Goal: Task Accomplishment & Management: Complete application form

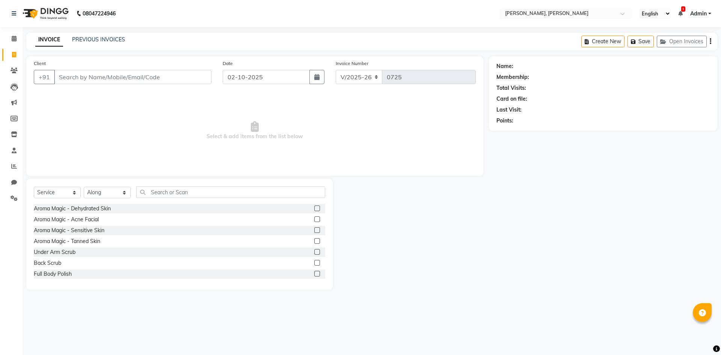
select select "5264"
select select "service"
select select "66502"
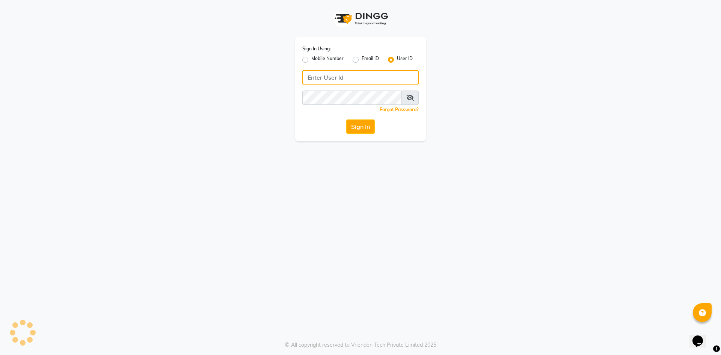
type input "alenna"
click at [355, 124] on button "Sign In" at bounding box center [360, 126] width 29 height 14
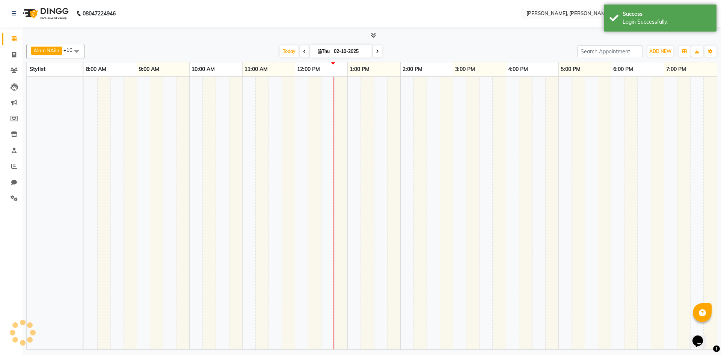
select select "en"
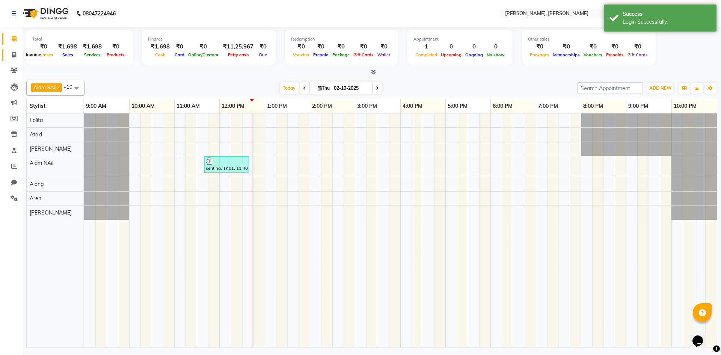
click at [14, 53] on icon at bounding box center [14, 55] width 4 height 6
select select "service"
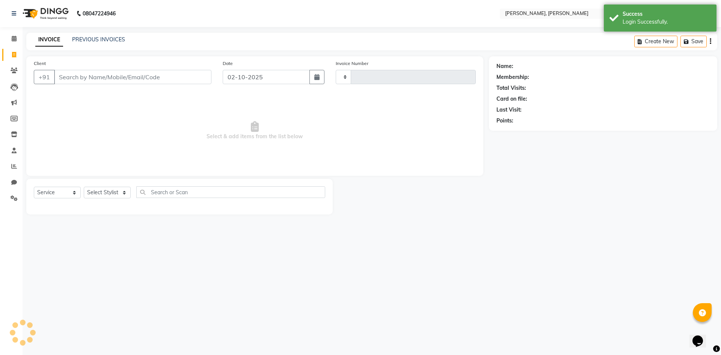
type input "0726"
select select "5264"
click at [126, 192] on select "Select Stylist Alam NAil Along anju [PERSON_NAME] [PERSON_NAME] Lolita luni" at bounding box center [107, 193] width 47 height 12
select select "66502"
click at [84, 187] on select "Select Stylist Alam NAil Along anju [PERSON_NAME] [PERSON_NAME] Lolita luni" at bounding box center [107, 193] width 47 height 12
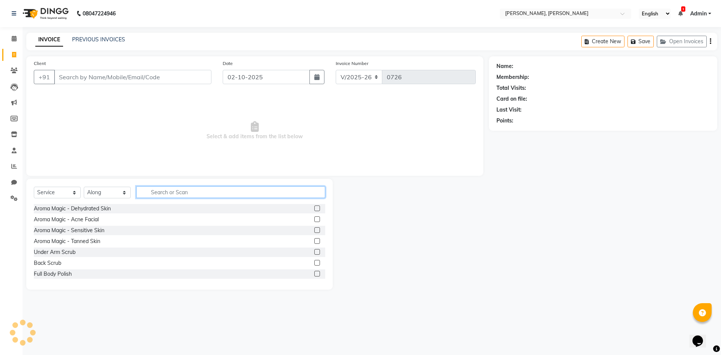
click at [177, 195] on input "text" at bounding box center [230, 192] width 189 height 12
type input "hair"
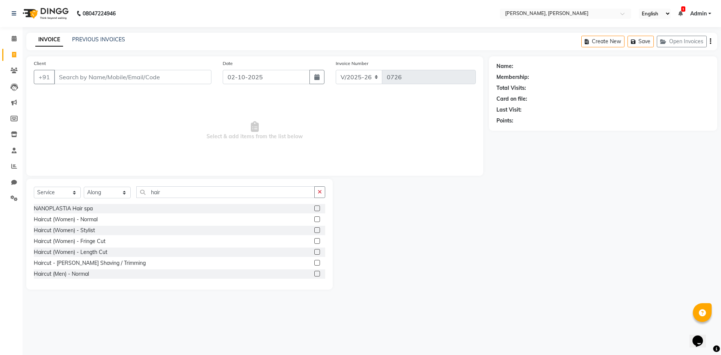
click at [314, 220] on label at bounding box center [317, 219] width 6 height 6
click at [314, 220] on input "checkbox" at bounding box center [316, 219] width 5 height 5
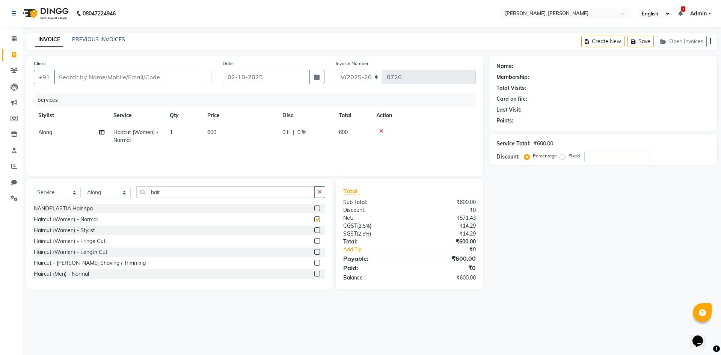
checkbox input "false"
click at [175, 191] on input "hair" at bounding box center [225, 192] width 178 height 12
type input "h"
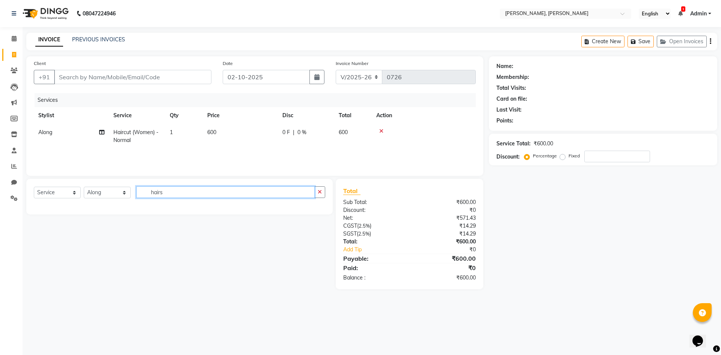
type input "hair"
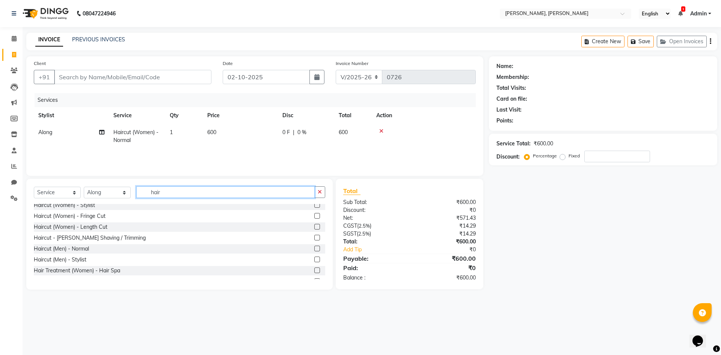
scroll to position [38, 0]
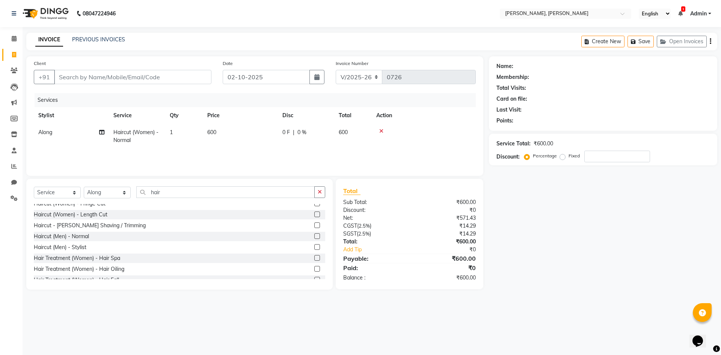
click at [314, 258] on label at bounding box center [317, 258] width 6 height 6
click at [314, 258] on input "checkbox" at bounding box center [316, 258] width 5 height 5
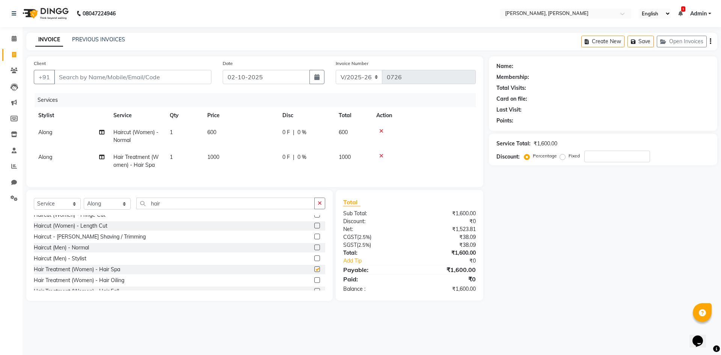
checkbox input "false"
click at [175, 209] on input "hair" at bounding box center [225, 204] width 178 height 12
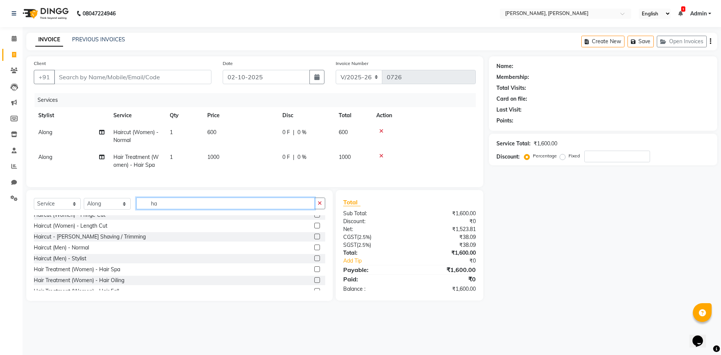
type input "h"
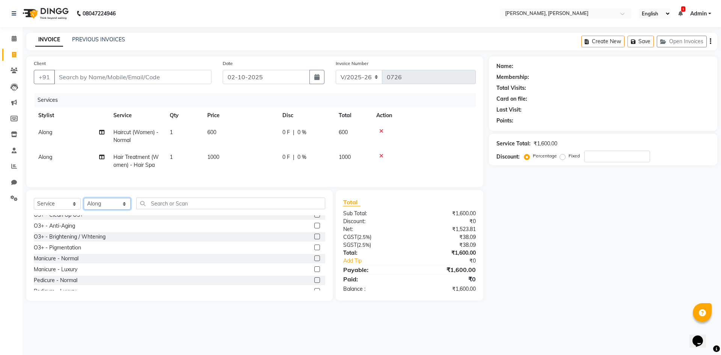
click at [123, 210] on select "Select Stylist Alam NAil Along anju [PERSON_NAME] [PERSON_NAME] Lolita luni" at bounding box center [107, 204] width 47 height 12
select select "91575"
click at [84, 204] on select "Select Stylist Alam NAil Along anju [PERSON_NAME] [PERSON_NAME] Lolita luni" at bounding box center [107, 204] width 47 height 12
click at [169, 209] on input "text" at bounding box center [230, 204] width 189 height 12
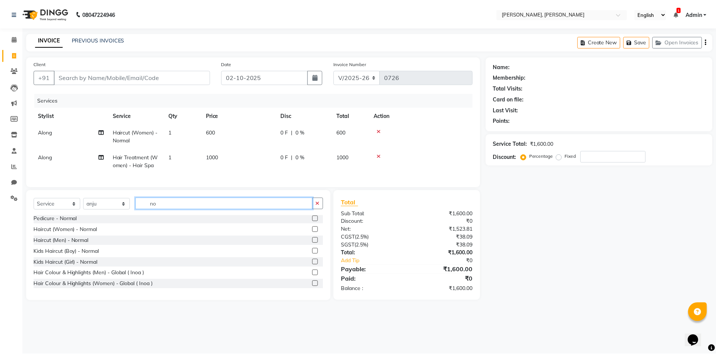
scroll to position [0, 0]
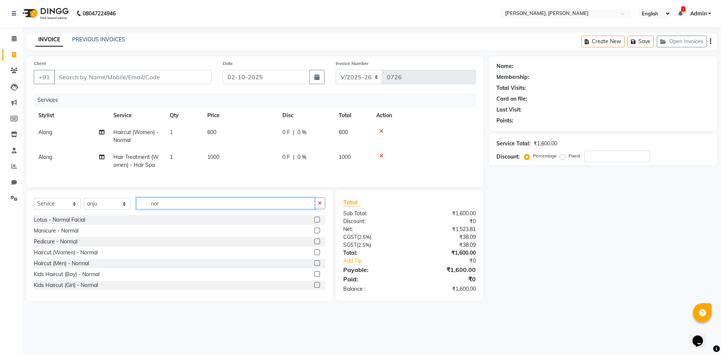
type input "nor"
click at [314, 222] on label at bounding box center [317, 220] width 6 height 6
click at [314, 222] on input "checkbox" at bounding box center [316, 219] width 5 height 5
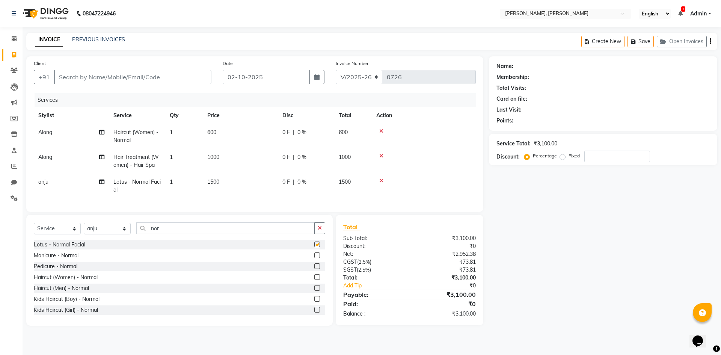
checkbox input "false"
click at [595, 155] on input "number" at bounding box center [617, 157] width 66 height 12
click at [381, 179] on icon at bounding box center [381, 180] width 4 height 5
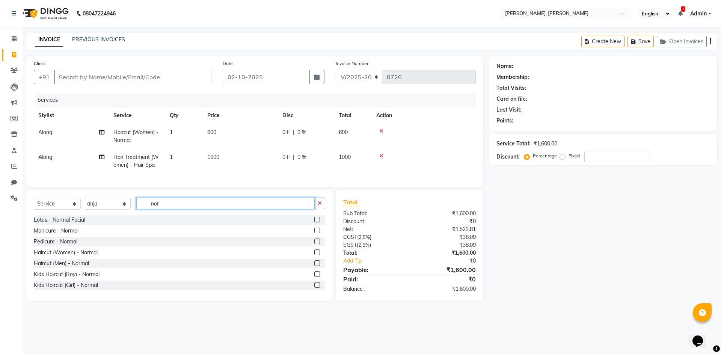
click at [231, 209] on input "nor" at bounding box center [225, 204] width 178 height 12
type input "n"
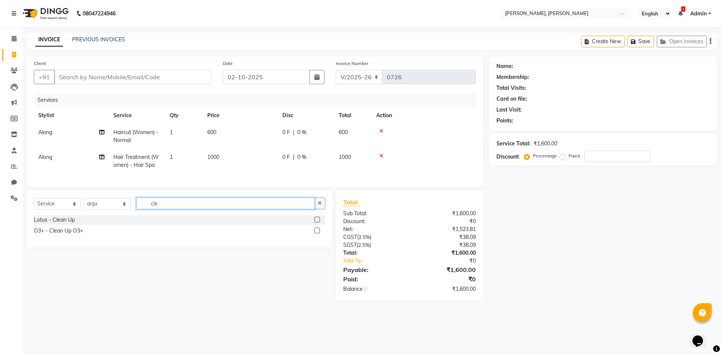
type input "cle"
click at [319, 222] on label at bounding box center [317, 220] width 6 height 6
click at [319, 222] on input "checkbox" at bounding box center [316, 219] width 5 height 5
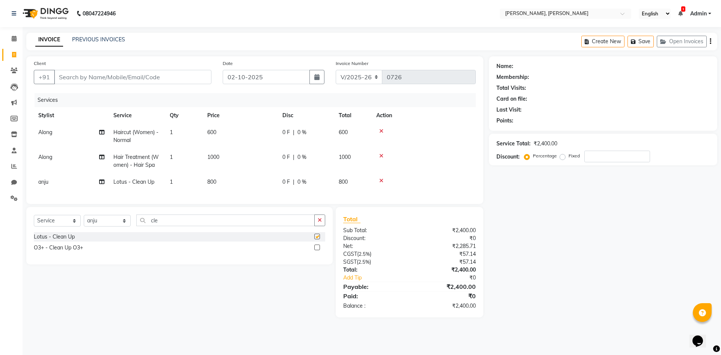
checkbox input "false"
click at [619, 158] on input "number" at bounding box center [617, 157] width 66 height 12
type input "20"
click at [550, 225] on div "Name: Membership: Total Visits: Card on file: Last Visit: Points: Service Total…" at bounding box center [606, 186] width 234 height 261
click at [383, 131] on icon at bounding box center [381, 130] width 4 height 5
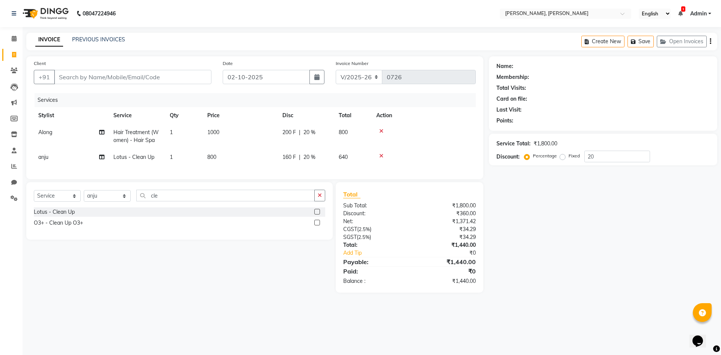
click at [382, 131] on icon at bounding box center [381, 130] width 4 height 5
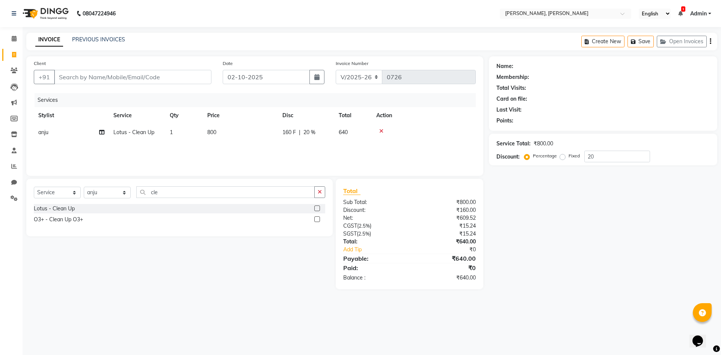
click at [382, 131] on icon at bounding box center [381, 130] width 4 height 5
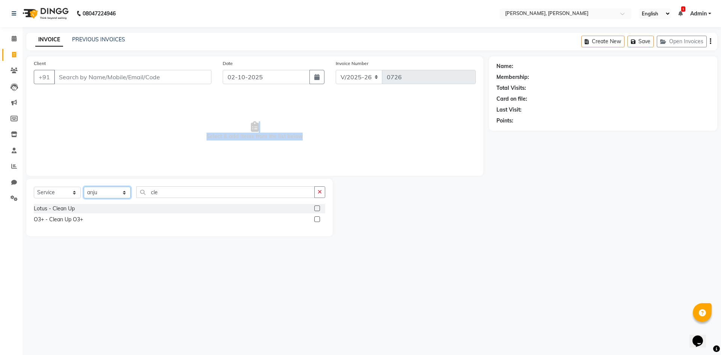
click at [127, 191] on select "Select Stylist Alam NAil Along anju [PERSON_NAME] [PERSON_NAME] Lolita luni" at bounding box center [107, 193] width 47 height 12
select select "48356"
click at [84, 187] on select "Select Stylist Alam NAil Along anju [PERSON_NAME] [PERSON_NAME] Lolita luni" at bounding box center [107, 193] width 47 height 12
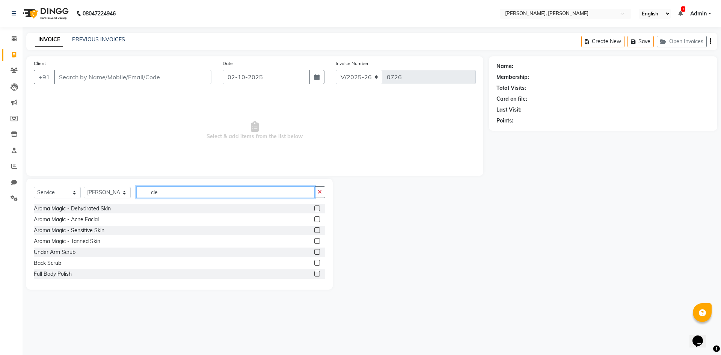
click at [179, 193] on input "cle" at bounding box center [225, 192] width 178 height 12
type input "c"
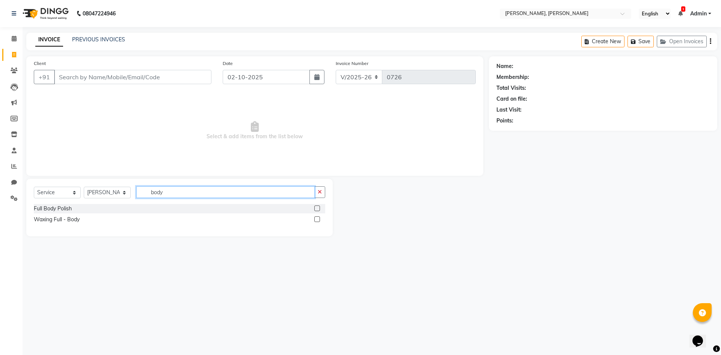
type input "body"
click at [316, 208] on label at bounding box center [317, 208] width 6 height 6
click at [316, 208] on input "checkbox" at bounding box center [316, 208] width 5 height 5
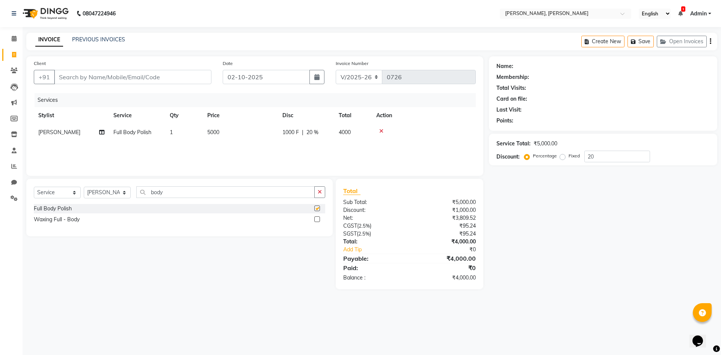
checkbox input "false"
click at [612, 157] on input "20" at bounding box center [617, 157] width 66 height 12
type input "2"
type input "10"
click at [143, 78] on input "Client" at bounding box center [132, 77] width 157 height 14
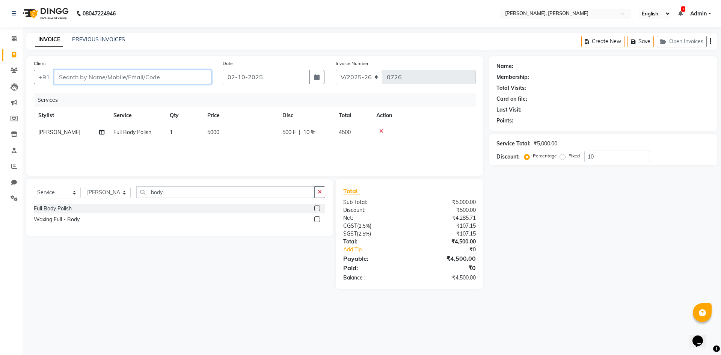
type input "9"
type input "0"
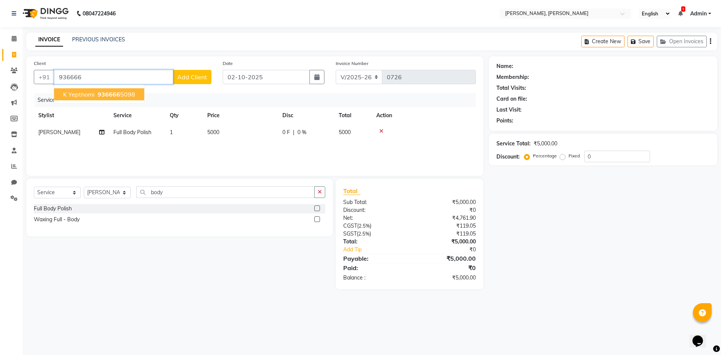
click at [106, 96] on span "936666" at bounding box center [109, 95] width 23 height 8
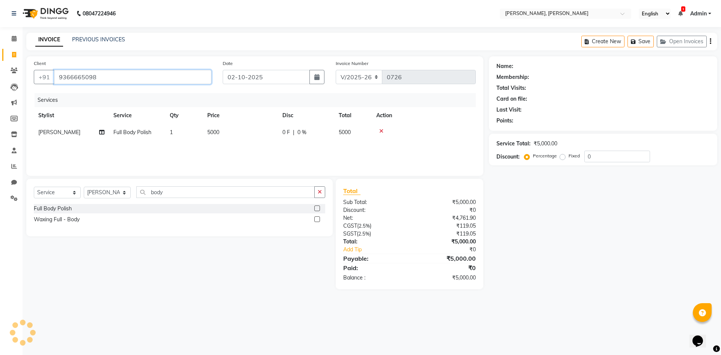
type input "9366665098"
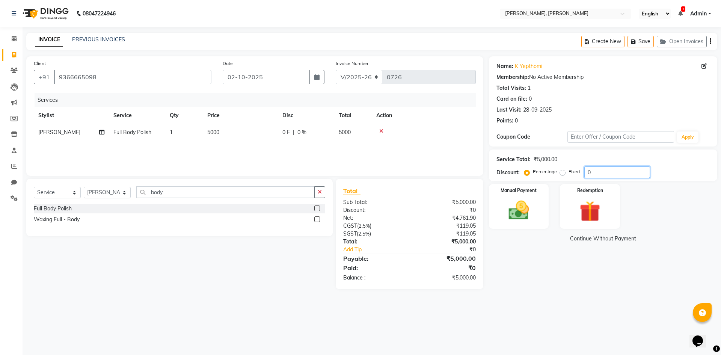
click at [599, 171] on input "0" at bounding box center [617, 172] width 66 height 12
type input "10"
click at [528, 220] on img at bounding box center [518, 210] width 35 height 25
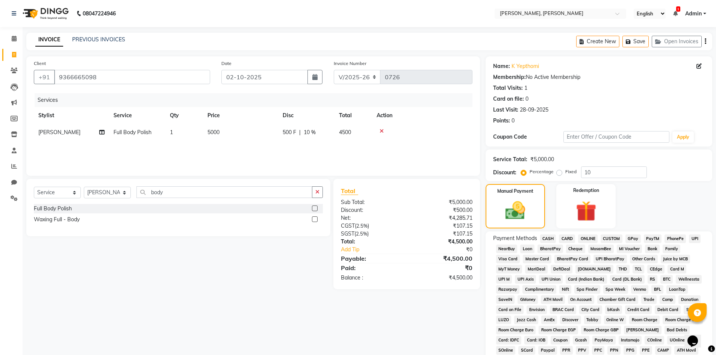
click at [583, 239] on span "ONLINE" at bounding box center [588, 238] width 20 height 9
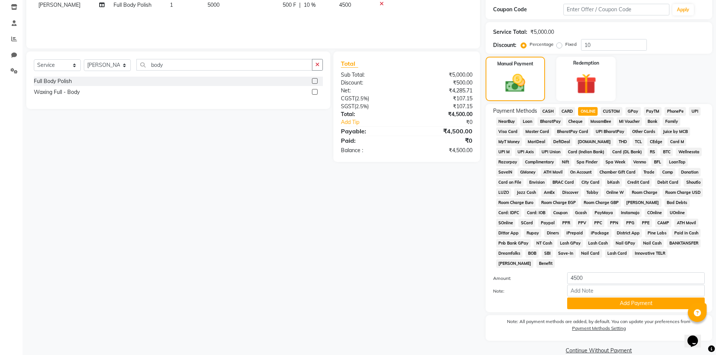
scroll to position [140, 0]
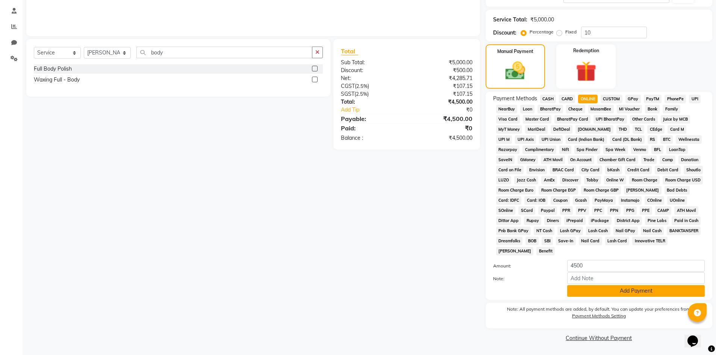
click at [610, 291] on button "Add Payment" at bounding box center [635, 291] width 137 height 12
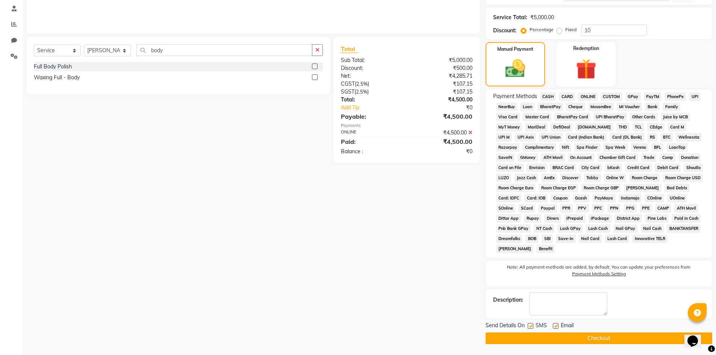
scroll to position [142, 0]
click at [617, 341] on button "Checkout" at bounding box center [598, 338] width 226 height 12
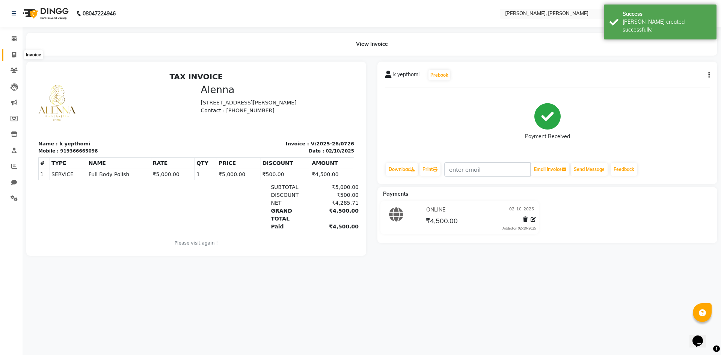
click at [13, 52] on icon at bounding box center [14, 55] width 4 height 6
select select "service"
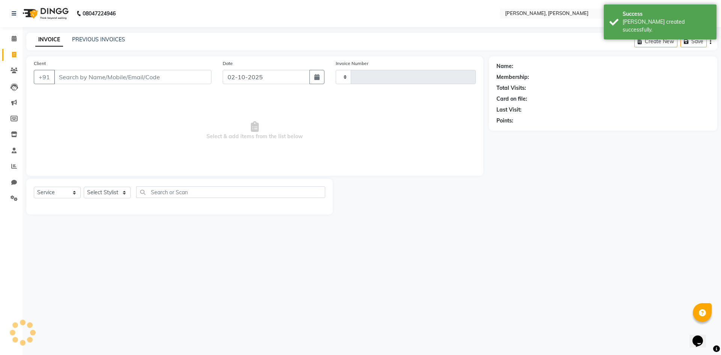
type input "0727"
select select "5264"
click at [125, 192] on select "Select Stylist Alam NAil Along anju [PERSON_NAME] [PERSON_NAME] Lolita luni" at bounding box center [107, 193] width 47 height 12
select select "66502"
click at [84, 187] on select "Select Stylist Alam NAil Along anju [PERSON_NAME] [PERSON_NAME] Lolita luni" at bounding box center [107, 193] width 47 height 12
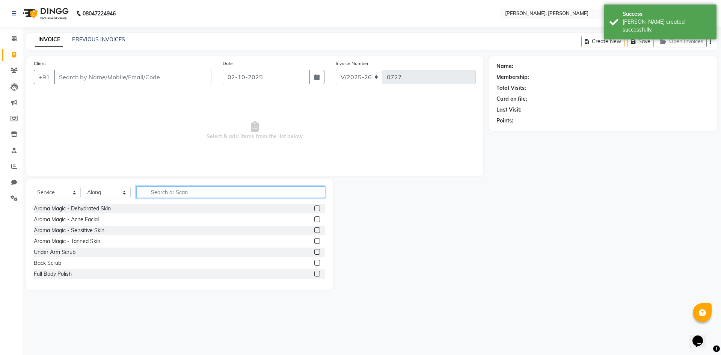
click at [175, 189] on input "text" at bounding box center [230, 192] width 189 height 12
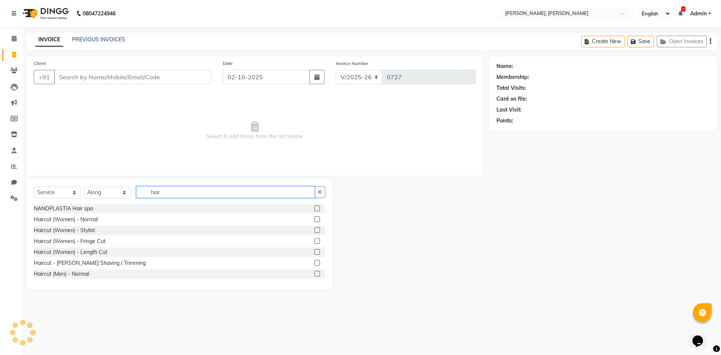
type input "hair"
drag, startPoint x: 312, startPoint y: 219, endPoint x: 284, endPoint y: 219, distance: 27.4
click at [314, 219] on label at bounding box center [317, 219] width 6 height 6
click at [314, 219] on input "checkbox" at bounding box center [316, 219] width 5 height 5
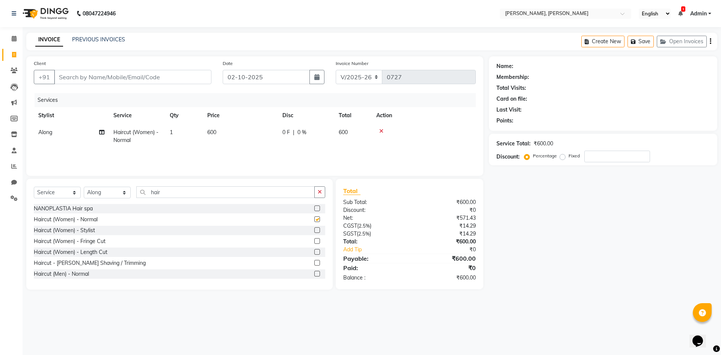
checkbox input "false"
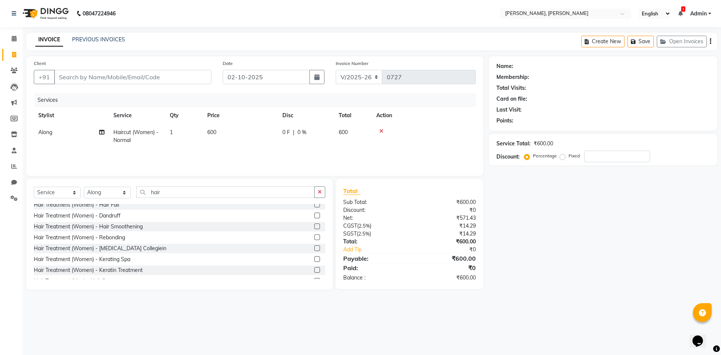
scroll to position [75, 0]
click at [314, 223] on div at bounding box center [316, 221] width 5 height 8
click at [314, 221] on label at bounding box center [317, 220] width 6 height 6
click at [314, 221] on input "checkbox" at bounding box center [316, 220] width 5 height 5
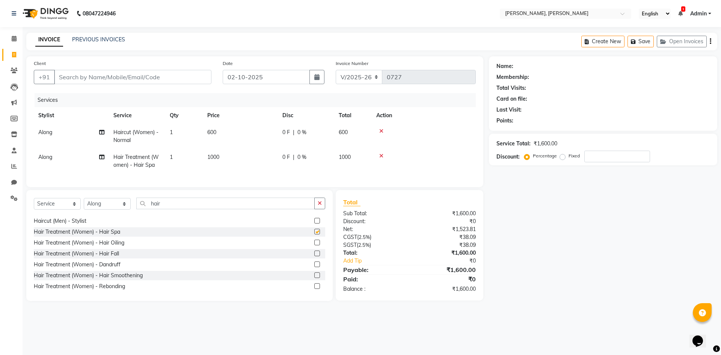
checkbox input "false"
click at [121, 209] on select "Select Stylist Alam NAil Along anju [PERSON_NAME] [PERSON_NAME] Lolita luni" at bounding box center [107, 204] width 47 height 12
select select "91575"
click at [84, 204] on select "Select Stylist Alam NAil Along anju [PERSON_NAME] [PERSON_NAME] Lolita luni" at bounding box center [107, 204] width 47 height 12
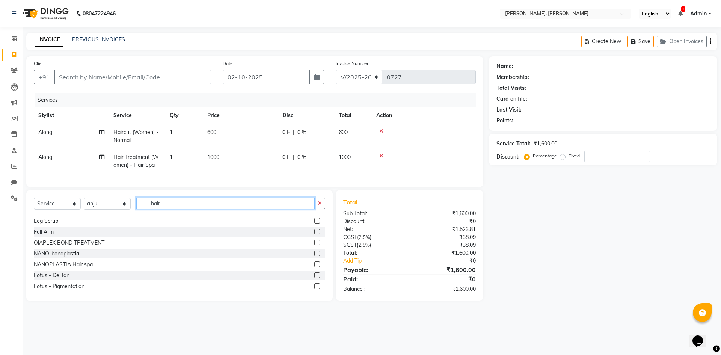
click at [188, 209] on input "hair" at bounding box center [225, 204] width 178 height 12
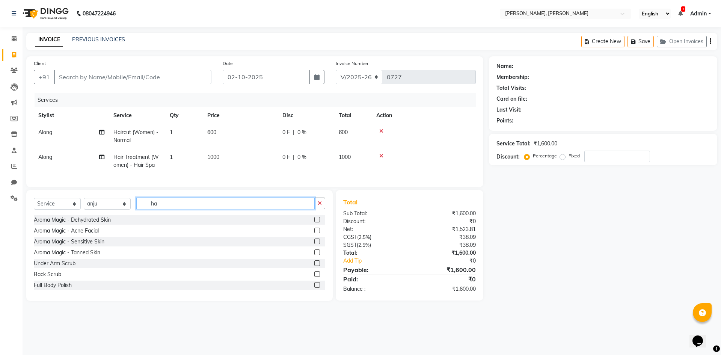
type input "h"
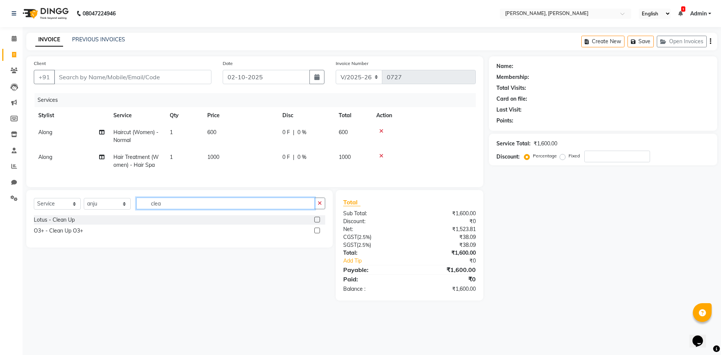
type input "clea"
click at [315, 222] on label at bounding box center [317, 220] width 6 height 6
click at [315, 222] on input "checkbox" at bounding box center [316, 219] width 5 height 5
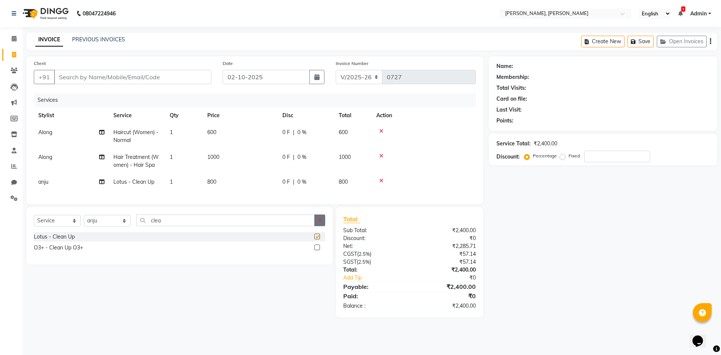
checkbox input "false"
click at [612, 149] on div "Service Total: ₹2,400.00 Discount: Percentage Fixed" at bounding box center [603, 150] width 213 height 26
click at [610, 158] on input "number" at bounding box center [617, 157] width 66 height 12
type input "20"
click at [381, 130] on icon at bounding box center [381, 130] width 4 height 5
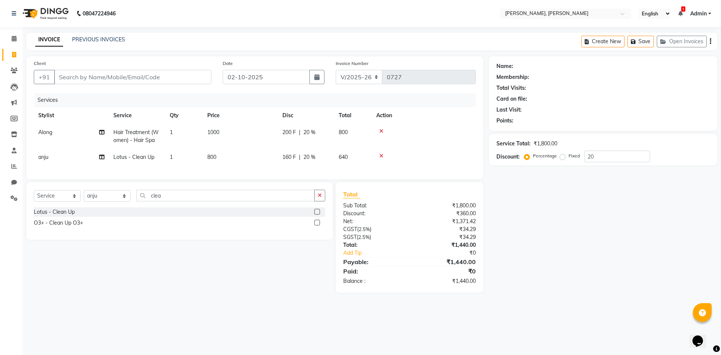
click at [381, 130] on icon at bounding box center [381, 130] width 4 height 5
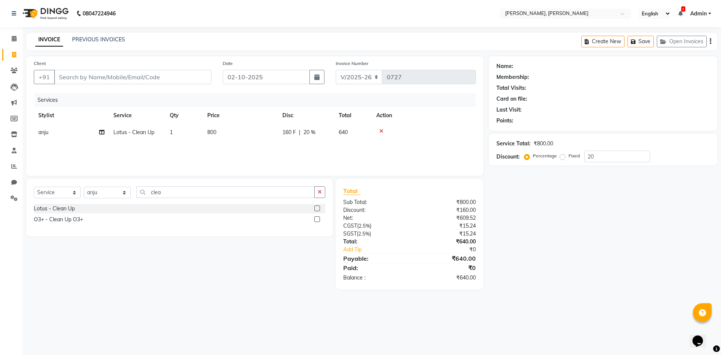
click at [381, 130] on icon at bounding box center [381, 130] width 4 height 5
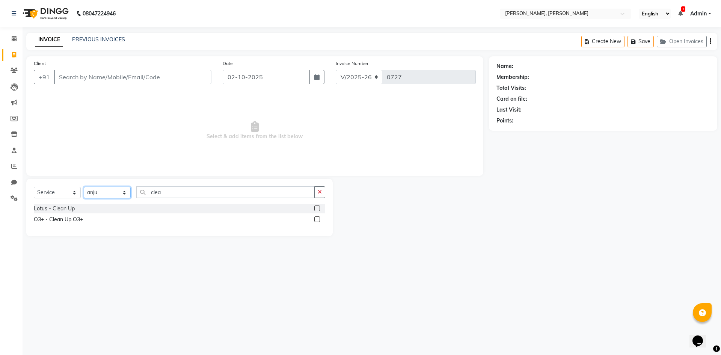
click at [120, 189] on select "Select Stylist Alam NAil Along anju [PERSON_NAME] [PERSON_NAME] Lolita luni" at bounding box center [107, 193] width 47 height 12
select select "66502"
click at [84, 187] on select "Select Stylist Alam NAil Along anju [PERSON_NAME] [PERSON_NAME] Lolita luni" at bounding box center [107, 193] width 47 height 12
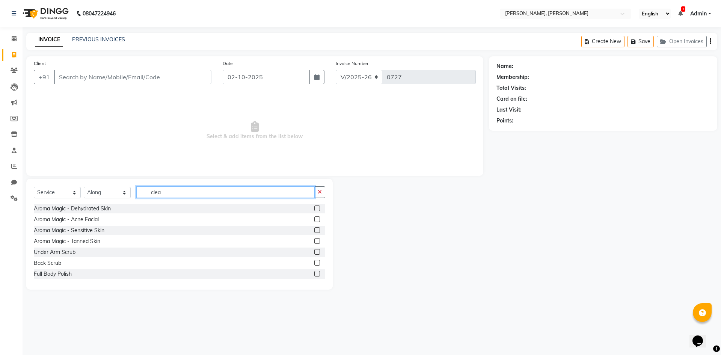
click at [176, 189] on input "clea" at bounding box center [225, 192] width 178 height 12
click at [321, 194] on icon "button" at bounding box center [320, 191] width 4 height 5
click at [254, 193] on input "text" at bounding box center [230, 192] width 189 height 12
type input "hair"
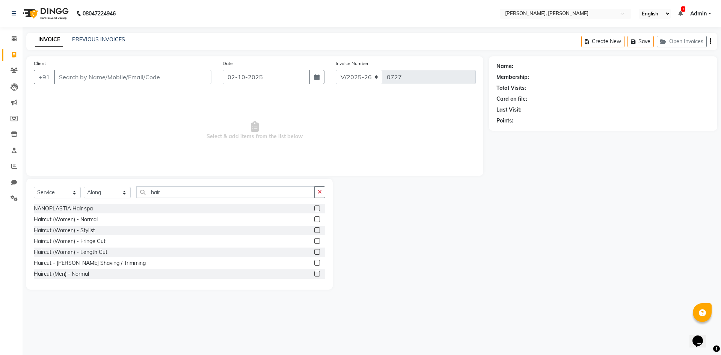
click at [314, 276] on label at bounding box center [317, 274] width 6 height 6
click at [314, 276] on input "checkbox" at bounding box center [316, 274] width 5 height 5
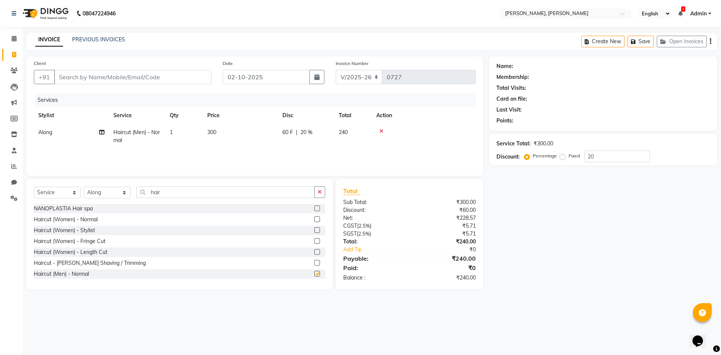
checkbox input "false"
click at [605, 155] on input "20" at bounding box center [617, 157] width 66 height 12
type input "2"
click at [117, 76] on input "Client" at bounding box center [132, 77] width 157 height 14
click at [69, 74] on input "Client" at bounding box center [132, 77] width 157 height 14
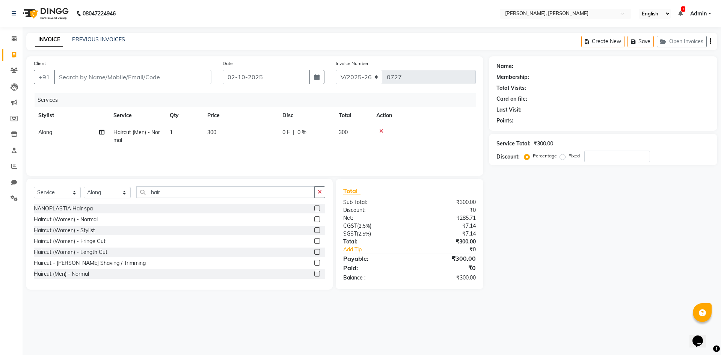
click at [379, 132] on icon at bounding box center [381, 130] width 4 height 5
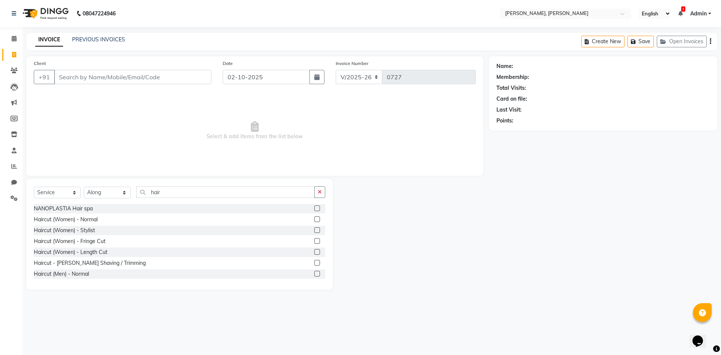
click at [10, 45] on li "Calendar" at bounding box center [11, 39] width 23 height 16
click at [16, 41] on icon at bounding box center [14, 39] width 5 height 6
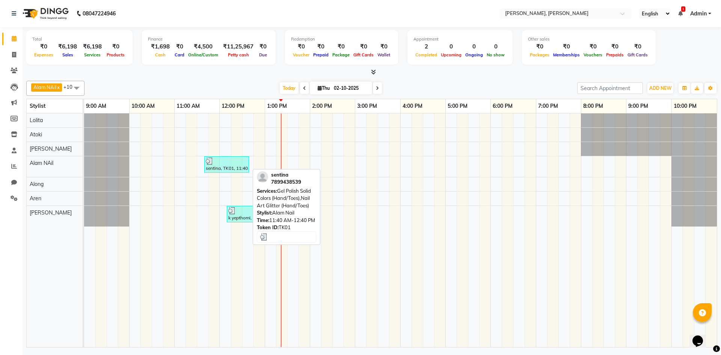
click at [248, 163] on div "sentina, TK01, 11:40 AM-12:40 PM, Gel Polish Solid Colors (Hand/Toes),Nail Art …" at bounding box center [226, 164] width 43 height 14
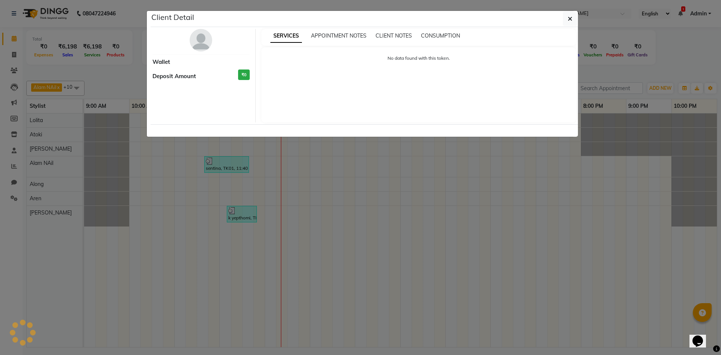
select select "3"
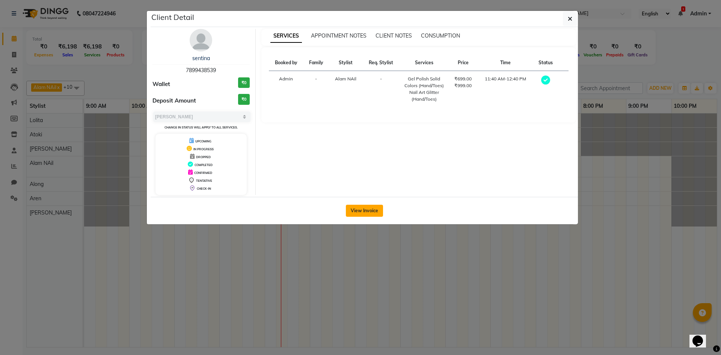
click at [365, 214] on button "View Invoice" at bounding box center [364, 211] width 37 height 12
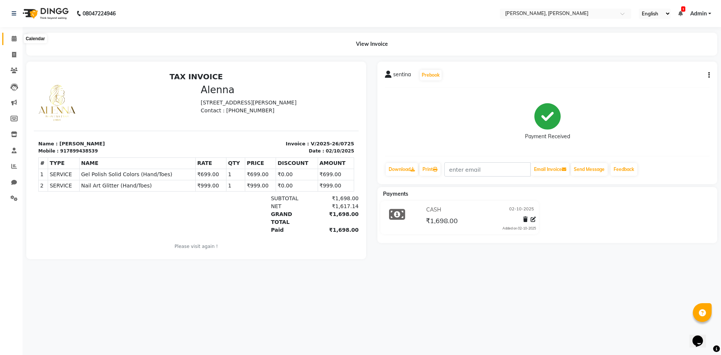
click at [8, 38] on span at bounding box center [14, 39] width 13 height 9
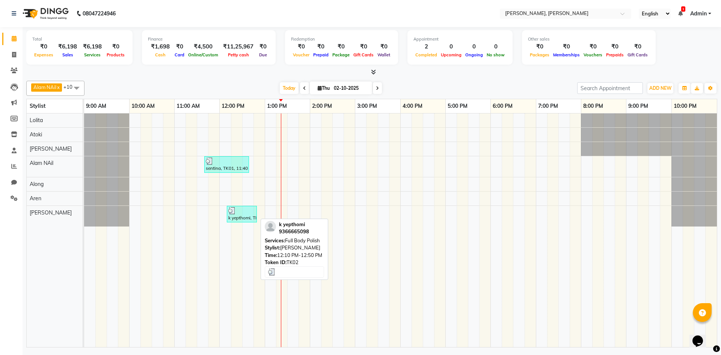
click at [247, 219] on div "k yepthomi, TK02, 12:10 PM-12:50 PM, Full Body Polish" at bounding box center [242, 214] width 29 height 14
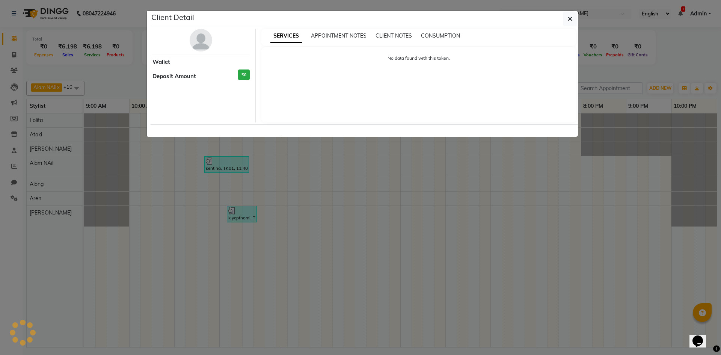
select select "3"
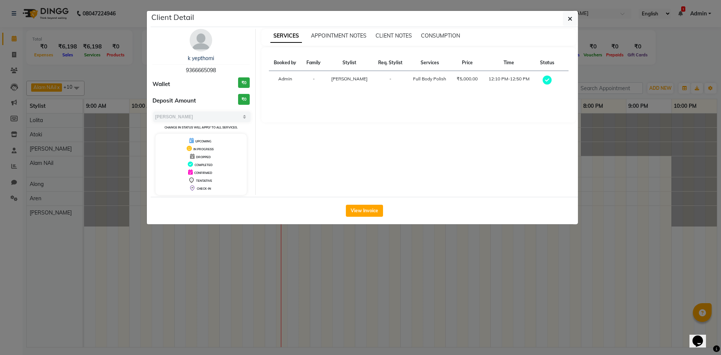
click at [366, 210] on button "View Invoice" at bounding box center [364, 211] width 37 height 12
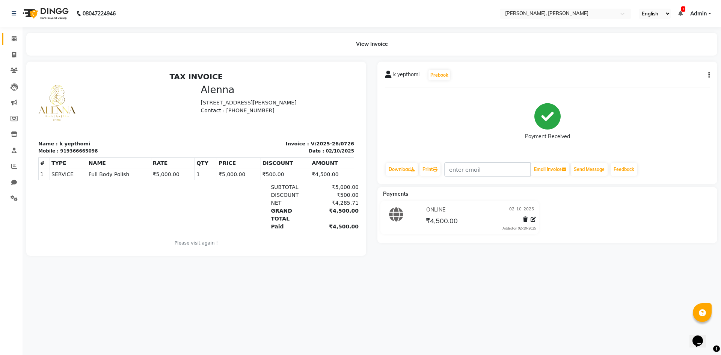
click at [19, 34] on link "Calendar" at bounding box center [11, 39] width 18 height 12
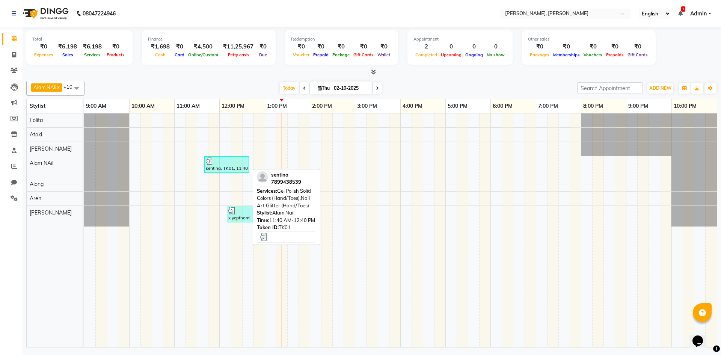
click at [218, 163] on div at bounding box center [227, 161] width 42 height 8
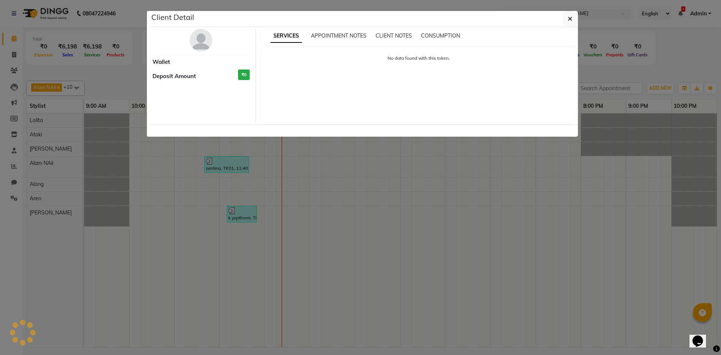
select select "3"
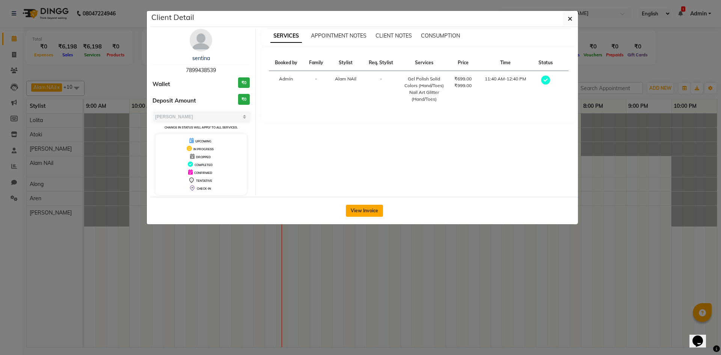
click at [374, 208] on button "View Invoice" at bounding box center [364, 211] width 37 height 12
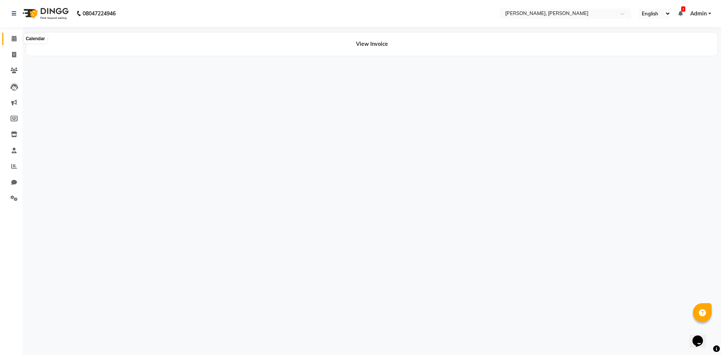
click at [19, 41] on span at bounding box center [14, 39] width 13 height 9
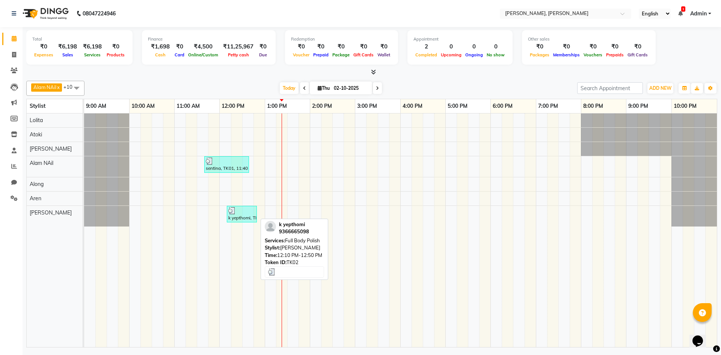
click at [234, 215] on div "k yepthomi, TK02, 12:10 PM-12:50 PM, Full Body Polish" at bounding box center [242, 214] width 29 height 14
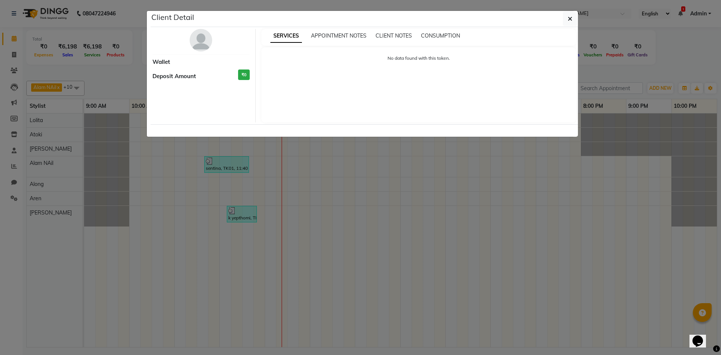
select select "3"
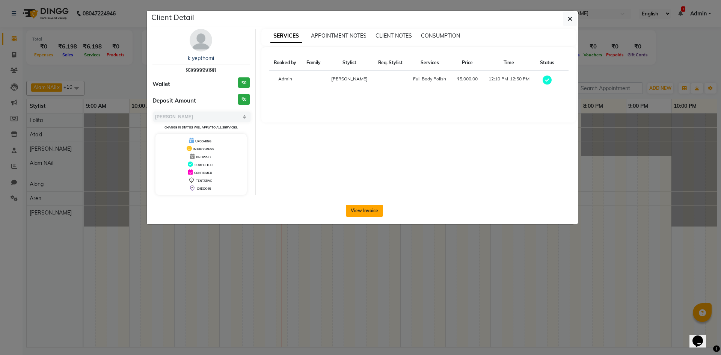
click at [368, 216] on button "View Invoice" at bounding box center [364, 211] width 37 height 12
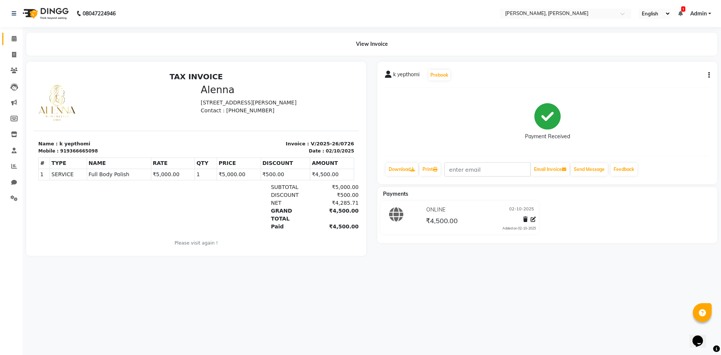
click at [20, 34] on li "Calendar" at bounding box center [11, 39] width 23 height 16
click at [9, 39] on span at bounding box center [14, 39] width 13 height 9
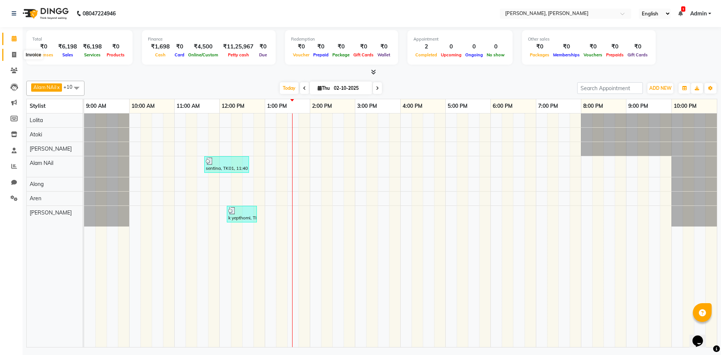
click at [17, 57] on span at bounding box center [14, 55] width 13 height 9
select select "service"
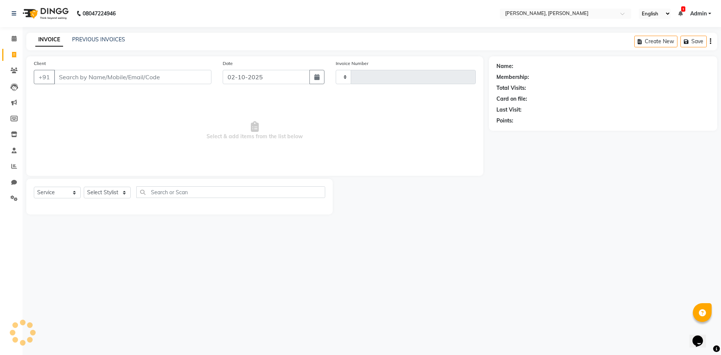
type input "0727"
select select "5264"
click at [73, 189] on select "Select Service Product Membership Package Voucher Prepaid Gift Card" at bounding box center [57, 193] width 47 height 12
select select "select"
click at [34, 187] on select "Select Service Product Membership Package Voucher Prepaid Gift Card" at bounding box center [57, 193] width 47 height 12
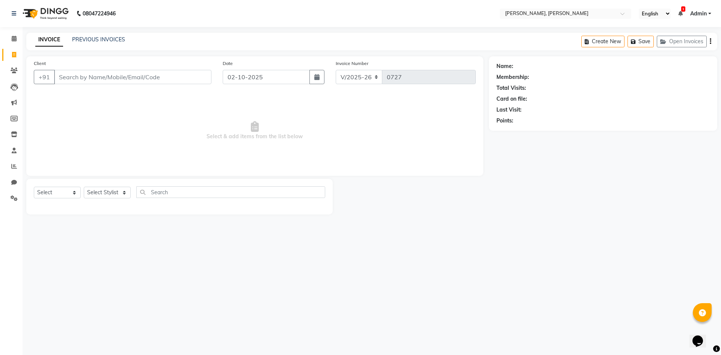
drag, startPoint x: 128, startPoint y: 185, endPoint x: 127, endPoint y: 190, distance: 5.4
click at [127, 190] on div "Select Service Product Membership Package Voucher Prepaid Gift Card Select Styl…" at bounding box center [179, 197] width 306 height 36
click at [127, 190] on select "Select Stylist Alam NAil Along anju [PERSON_NAME] [PERSON_NAME] Lolita luni" at bounding box center [107, 193] width 47 height 12
select select "66502"
click at [84, 187] on select "Select Stylist Alam NAil Along anju [PERSON_NAME] [PERSON_NAME] Lolita luni" at bounding box center [107, 193] width 47 height 12
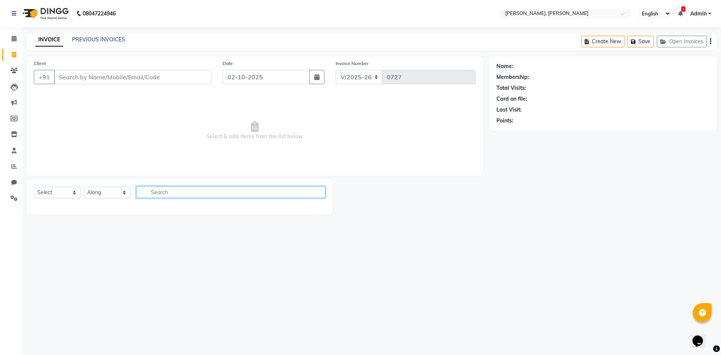
click at [169, 192] on input "text" at bounding box center [230, 192] width 189 height 12
click at [122, 192] on select "Select Stylist Alam NAil Along anju [PERSON_NAME] [PERSON_NAME] Lolita luni" at bounding box center [107, 193] width 47 height 12
click at [84, 187] on select "Select Stylist Alam NAil Along anju [PERSON_NAME] [PERSON_NAME] Lolita luni" at bounding box center [107, 193] width 47 height 12
click at [204, 191] on input "hair cut" at bounding box center [225, 192] width 178 height 12
type input "h"
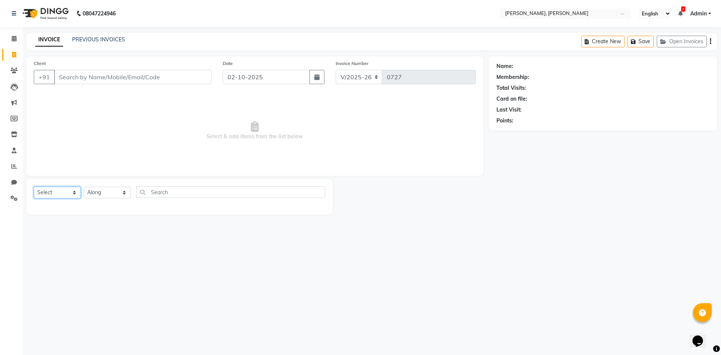
click at [70, 192] on select "Select Service Product Membership Package Voucher Prepaid Gift Card" at bounding box center [57, 193] width 47 height 12
select select "service"
click at [34, 187] on select "Select Service Product Membership Package Voucher Prepaid Gift Card" at bounding box center [57, 193] width 47 height 12
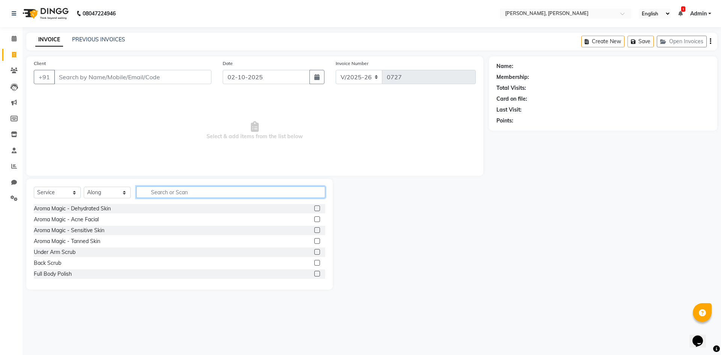
click at [153, 193] on input "text" at bounding box center [230, 192] width 189 height 12
type input "hair"
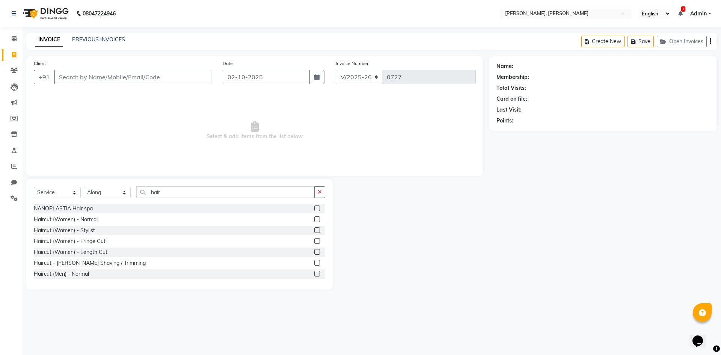
click at [314, 272] on label at bounding box center [317, 274] width 6 height 6
click at [314, 272] on input "checkbox" at bounding box center [316, 274] width 5 height 5
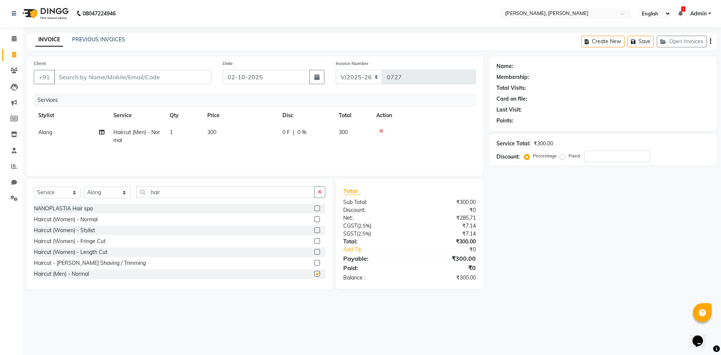
checkbox input "false"
click at [128, 63] on div "Client +91" at bounding box center [122, 74] width 189 height 31
click at [128, 71] on input "Client" at bounding box center [132, 77] width 157 height 14
type input "6"
type input "0"
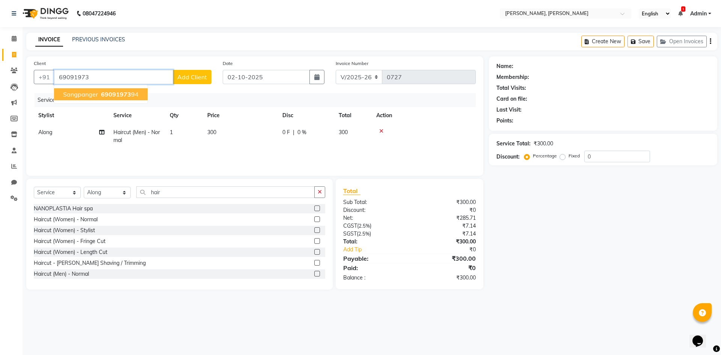
click at [135, 97] on ngb-highlight "69091973 94" at bounding box center [119, 95] width 39 height 8
type input "6909197394"
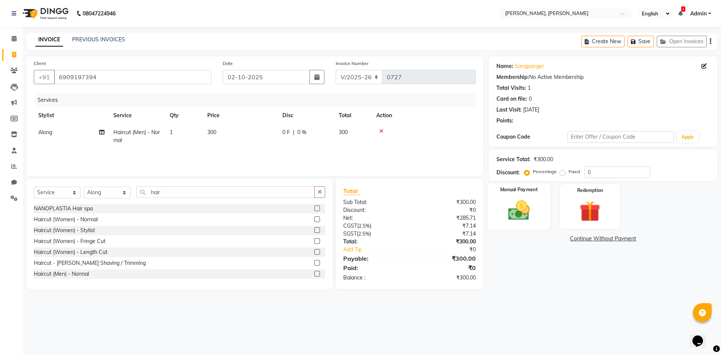
click at [522, 219] on img at bounding box center [518, 210] width 35 height 25
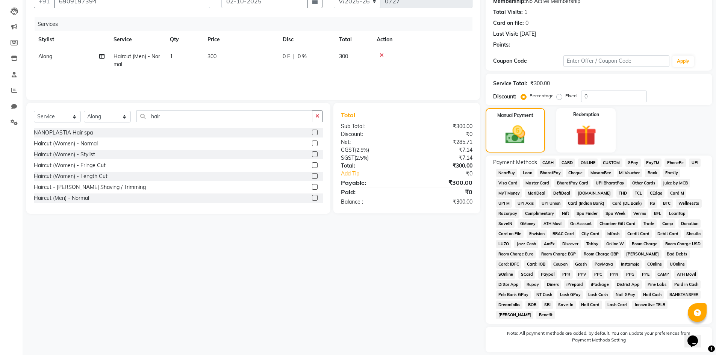
scroll to position [100, 0]
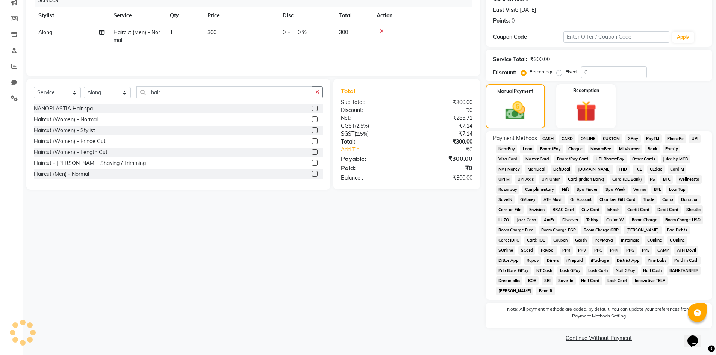
click at [591, 139] on span "ONLINE" at bounding box center [588, 138] width 20 height 9
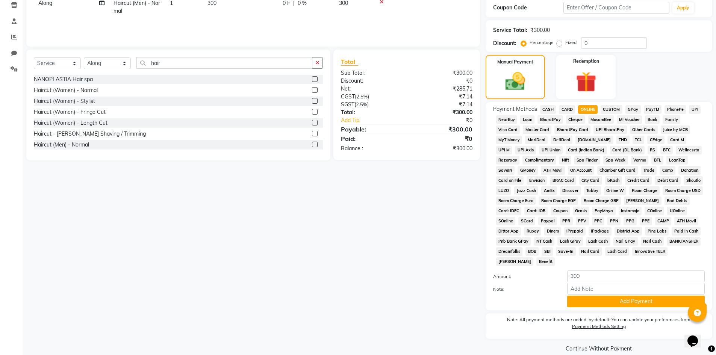
scroll to position [137, 0]
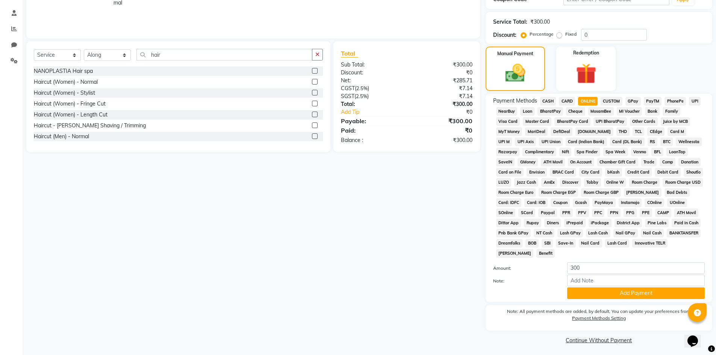
click at [548, 101] on span "CASH" at bounding box center [548, 101] width 16 height 9
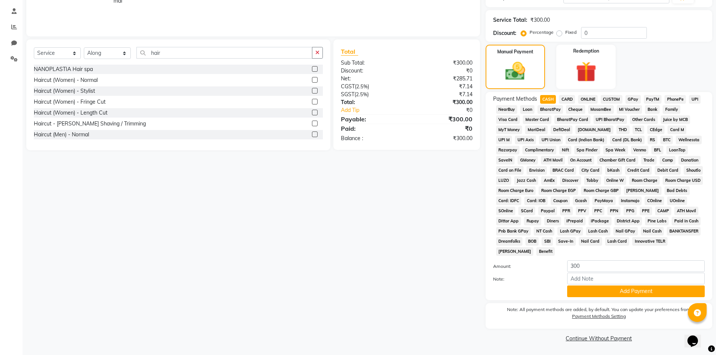
scroll to position [140, 0]
click at [667, 293] on button "Add Payment" at bounding box center [635, 291] width 137 height 12
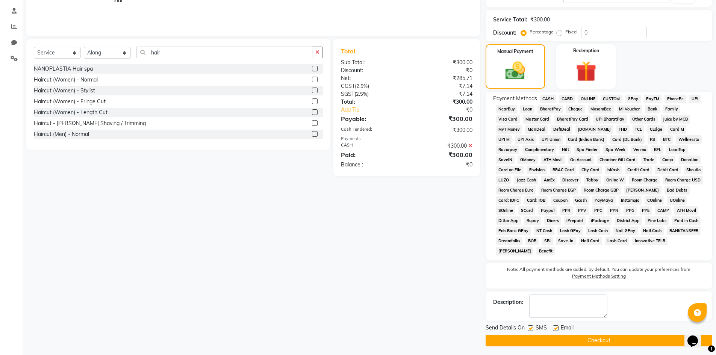
click at [673, 345] on button "Checkout" at bounding box center [598, 341] width 226 height 12
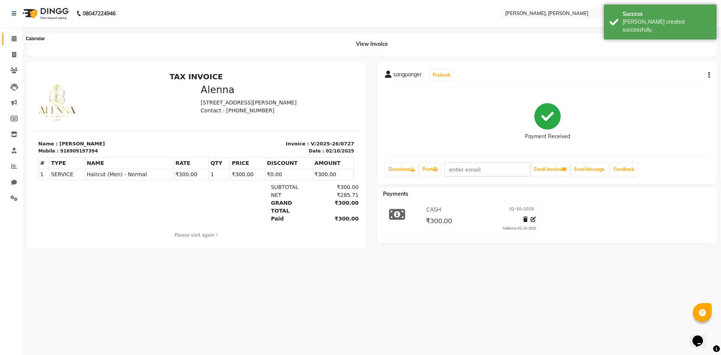
click at [11, 39] on span at bounding box center [14, 39] width 13 height 9
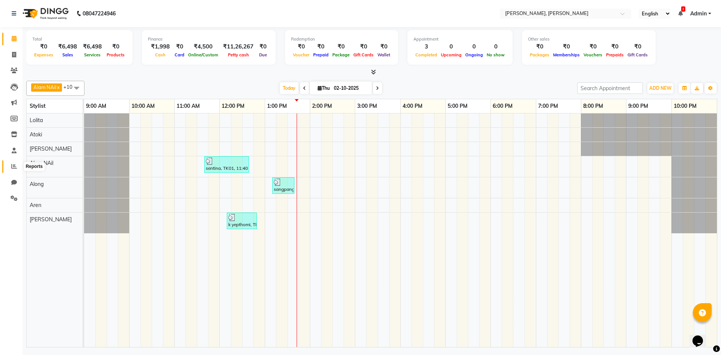
click at [13, 166] on icon at bounding box center [14, 166] width 6 height 6
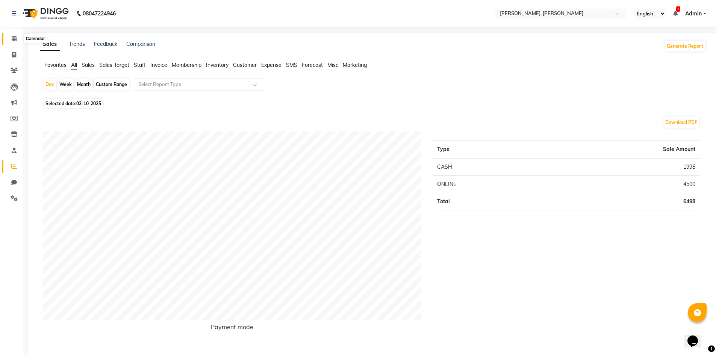
click at [13, 36] on icon at bounding box center [14, 39] width 5 height 6
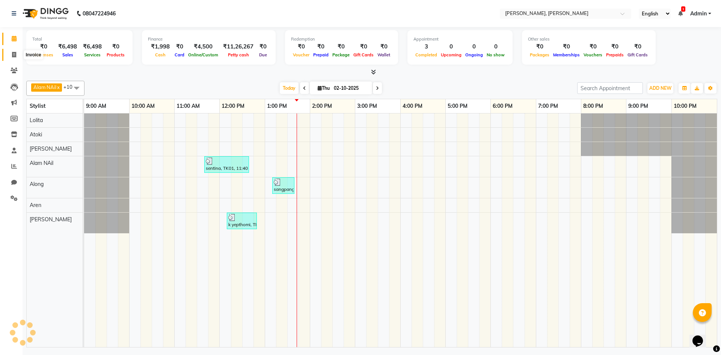
click at [11, 53] on span at bounding box center [14, 55] width 13 height 9
select select "service"
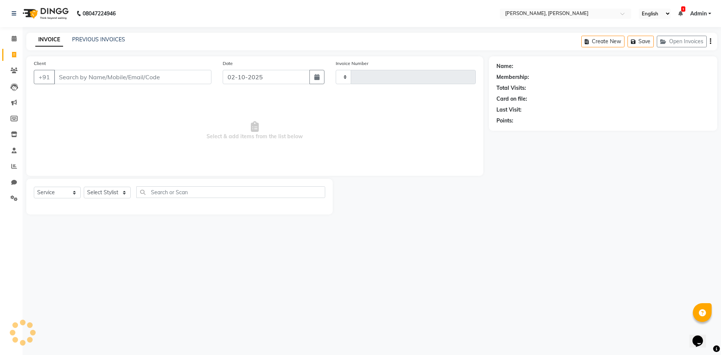
type input "0728"
select select "5264"
click at [74, 196] on select "Select Service Product Membership Package Voucher Prepaid Gift Card" at bounding box center [57, 193] width 47 height 12
click at [34, 187] on select "Select Service Product Membership Package Voucher Prepaid Gift Card" at bounding box center [57, 193] width 47 height 12
click at [127, 189] on select "Select Stylist Alam NAil Along anju [PERSON_NAME] [PERSON_NAME] Lolita luni" at bounding box center [107, 193] width 47 height 12
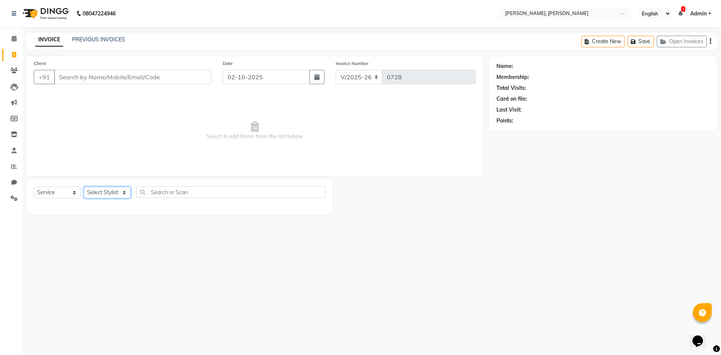
select select "66502"
click at [84, 187] on select "Select Stylist Alam NAil Along anju [PERSON_NAME] [PERSON_NAME] Lolita luni" at bounding box center [107, 193] width 47 height 12
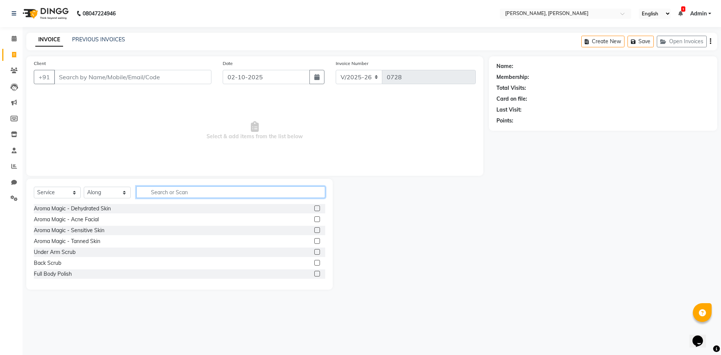
click at [165, 191] on input "text" at bounding box center [230, 192] width 189 height 12
type input "hair spa"
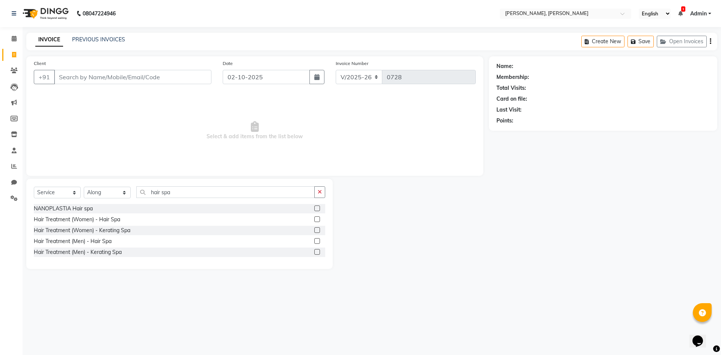
click at [316, 219] on label at bounding box center [317, 219] width 6 height 6
click at [316, 219] on input "checkbox" at bounding box center [316, 219] width 5 height 5
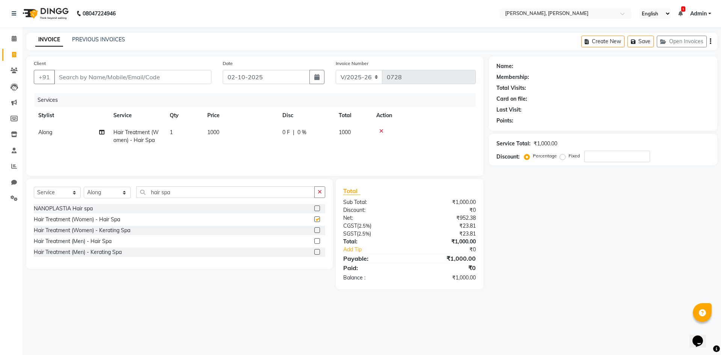
checkbox input "false"
click at [122, 192] on select "Select Stylist Alam NAil Along anju [PERSON_NAME] [PERSON_NAME] Lolita luni" at bounding box center [107, 193] width 47 height 12
select select "91575"
click at [84, 187] on select "Select Stylist Alam NAil Along anju [PERSON_NAME] [PERSON_NAME] Lolita luni" at bounding box center [107, 193] width 47 height 12
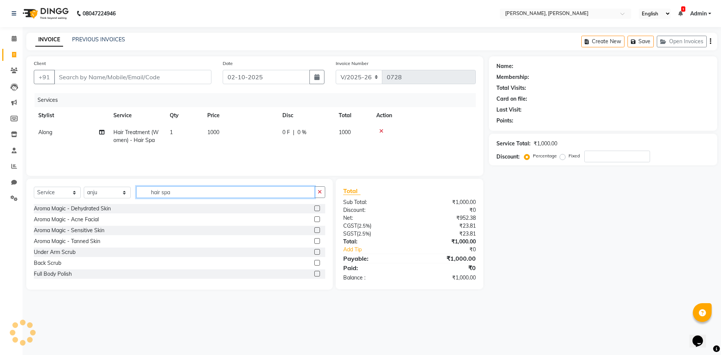
drag, startPoint x: 183, startPoint y: 196, endPoint x: 132, endPoint y: 151, distance: 68.1
click at [183, 190] on input "hair spa" at bounding box center [225, 192] width 178 height 12
type input "h"
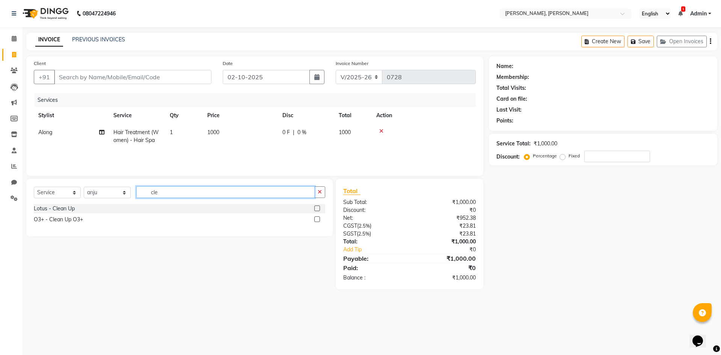
type input "cle"
click at [319, 208] on label at bounding box center [317, 208] width 6 height 6
click at [319, 208] on input "checkbox" at bounding box center [316, 208] width 5 height 5
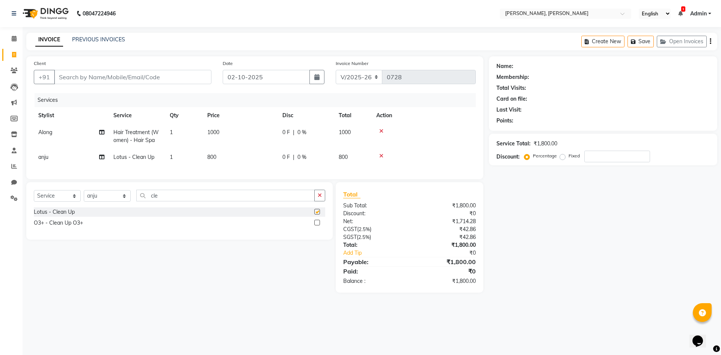
checkbox input "false"
click at [170, 201] on input "cle" at bounding box center [225, 196] width 178 height 12
type input "c"
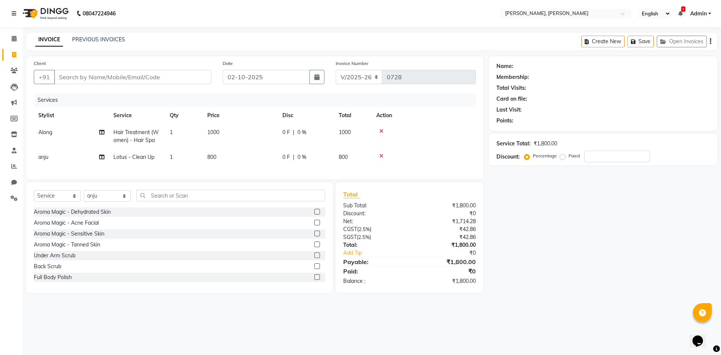
drag, startPoint x: 288, startPoint y: 159, endPoint x: 314, endPoint y: 135, distance: 34.5
click at [289, 157] on span "0 F" at bounding box center [286, 157] width 8 height 8
select select "91575"
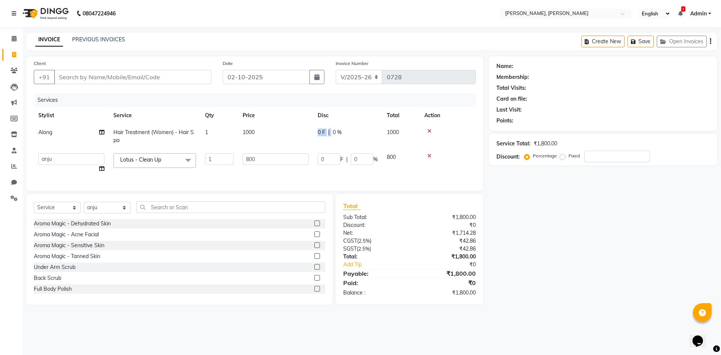
drag, startPoint x: 317, startPoint y: 135, endPoint x: 340, endPoint y: 135, distance: 22.5
click at [340, 135] on td "0 F | 0 %" at bounding box center [347, 136] width 69 height 25
select select "66502"
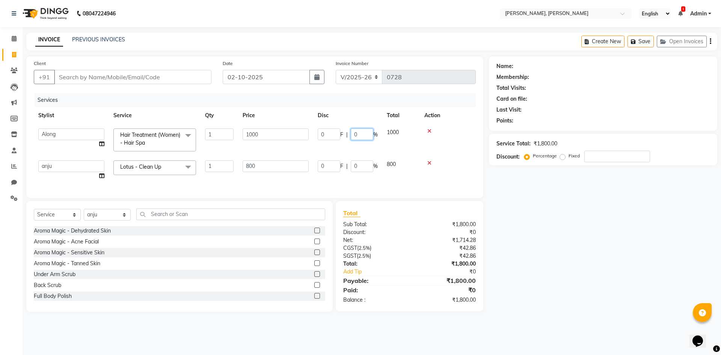
click at [360, 134] on input "0" at bounding box center [362, 134] width 23 height 12
type input "20"
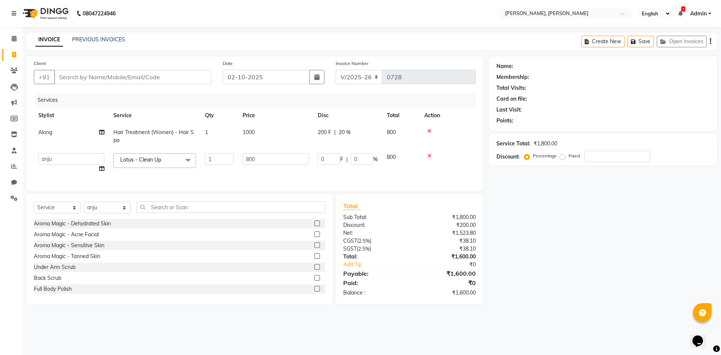
click at [624, 237] on div "Name: Membership: Total Visits: Card on file: Last Visit: Points: Service Total…" at bounding box center [606, 180] width 234 height 248
click at [360, 162] on input "0" at bounding box center [362, 159] width 23 height 12
type input "20"
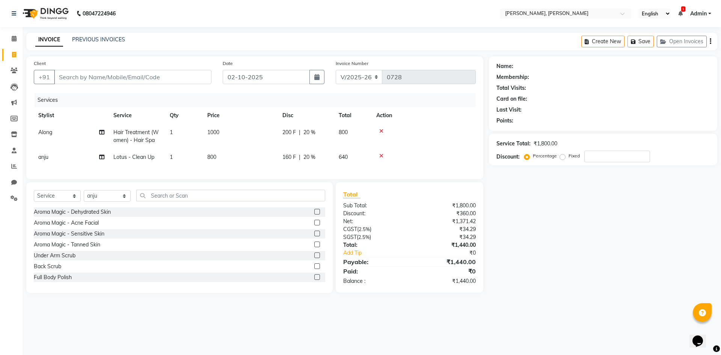
click at [534, 204] on div "Name: Membership: Total Visits: Card on file: Last Visit: Points: Service Total…" at bounding box center [606, 174] width 234 height 237
click at [322, 163] on td "160 F | 20 %" at bounding box center [306, 157] width 56 height 17
select select "91575"
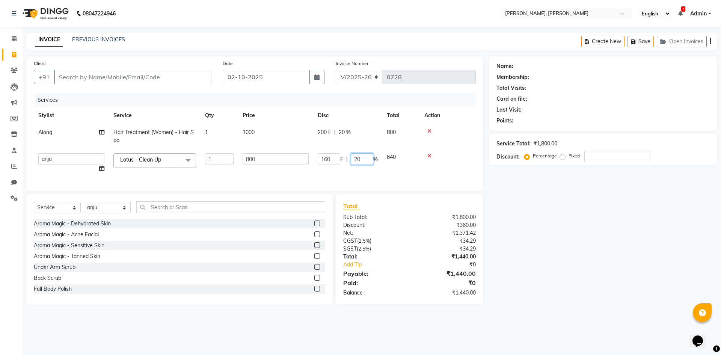
click at [365, 156] on input "20" at bounding box center [362, 159] width 23 height 12
type input "2"
type input "30"
click at [545, 243] on div "Name: Membership: Total Visits: Card on file: Last Visit: Points: Service Total…" at bounding box center [606, 180] width 234 height 248
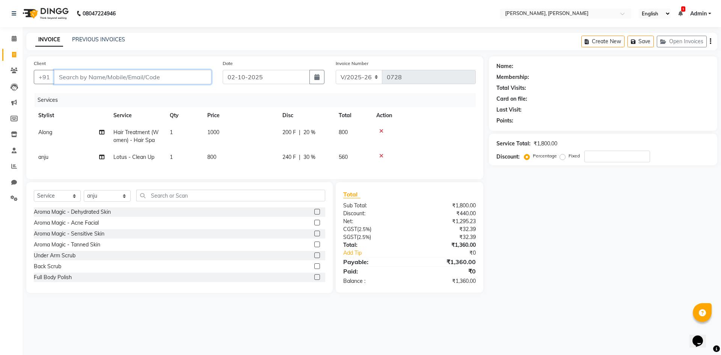
click at [110, 78] on input "Client" at bounding box center [132, 77] width 157 height 14
click at [382, 132] on icon at bounding box center [381, 130] width 4 height 5
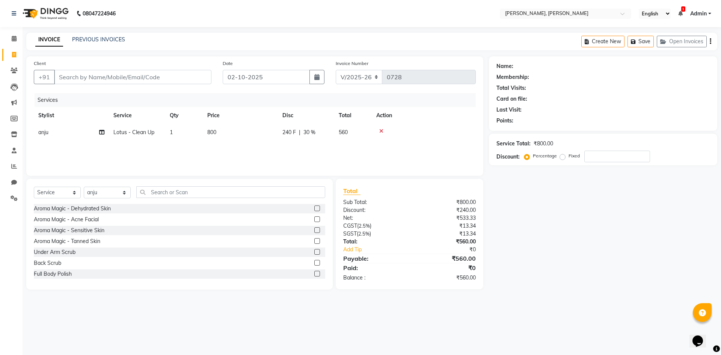
click at [385, 132] on div at bounding box center [423, 130] width 95 height 5
click at [382, 133] on icon at bounding box center [381, 130] width 4 height 5
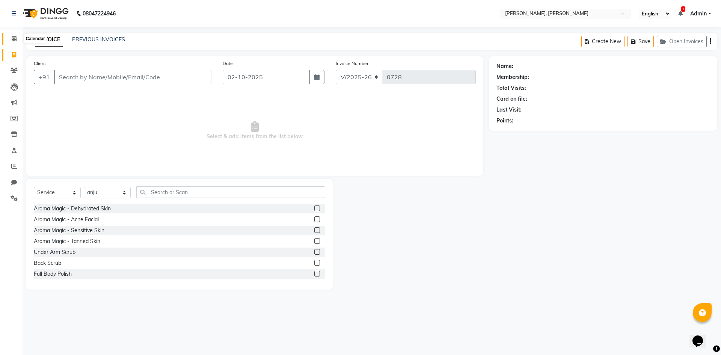
click at [11, 35] on span at bounding box center [14, 39] width 13 height 9
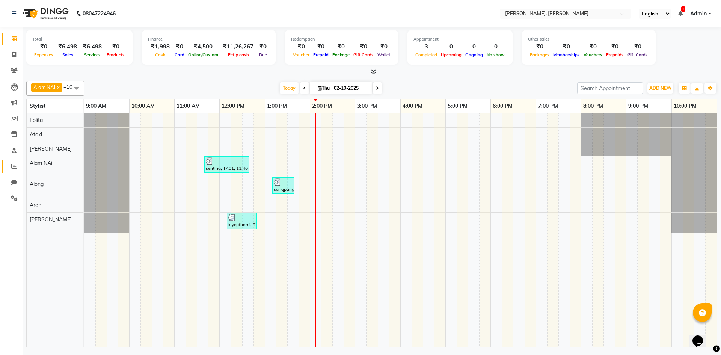
click at [11, 162] on link "Reports" at bounding box center [11, 166] width 18 height 12
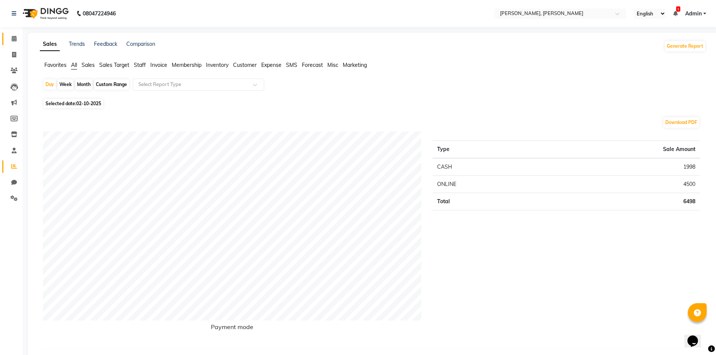
click at [17, 44] on link "Calendar" at bounding box center [11, 39] width 18 height 12
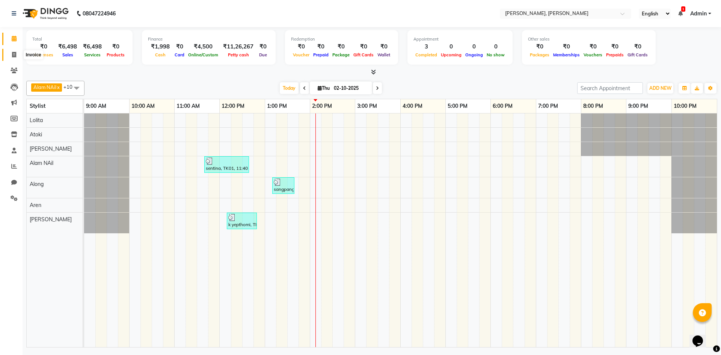
click at [17, 51] on span at bounding box center [14, 55] width 13 height 9
select select "service"
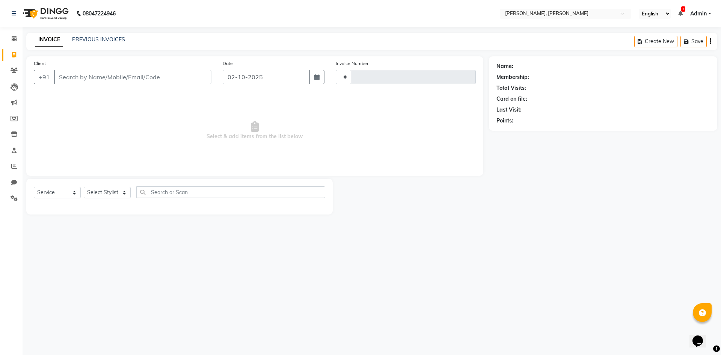
type input "0728"
select select "5264"
drag, startPoint x: 3, startPoint y: 26, endPoint x: 8, endPoint y: 29, distance: 5.9
click at [4, 27] on app-home "08047224946 Select Location × Alenna, [PERSON_NAME] English ENGLISH Español الع…" at bounding box center [360, 113] width 721 height 226
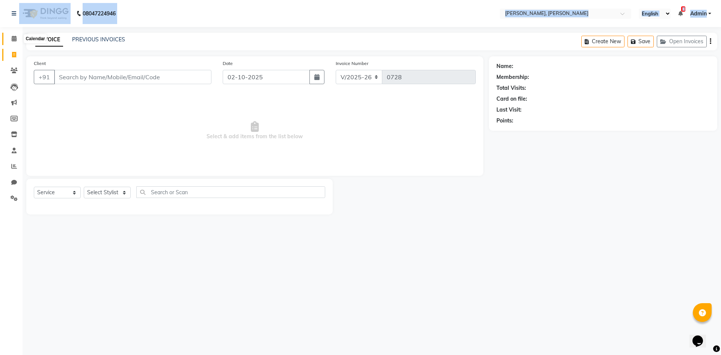
click at [12, 38] on icon at bounding box center [14, 39] width 5 height 6
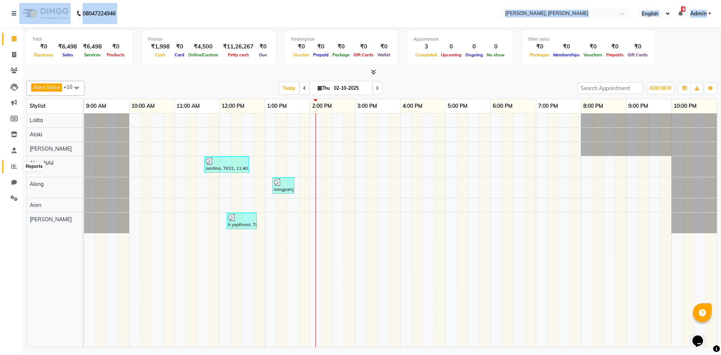
click at [13, 166] on icon at bounding box center [14, 166] width 6 height 6
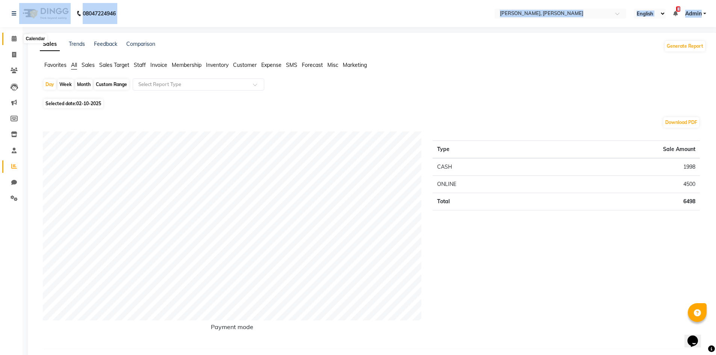
click at [14, 36] on icon at bounding box center [14, 39] width 5 height 6
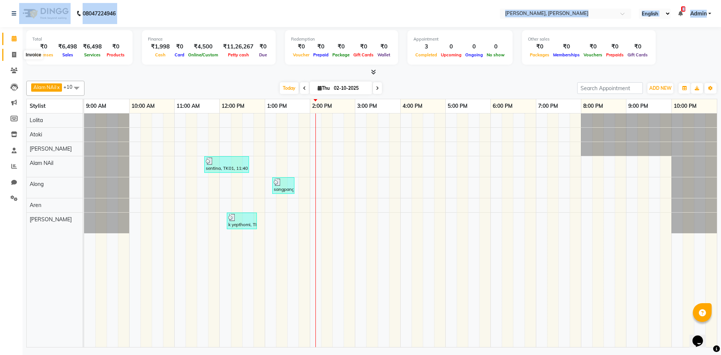
click at [12, 54] on icon at bounding box center [14, 55] width 4 height 6
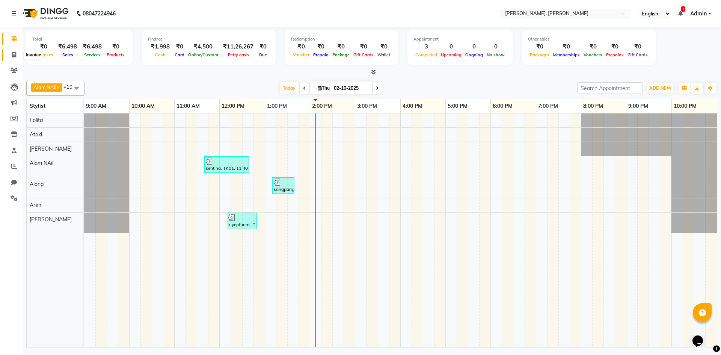
select select "service"
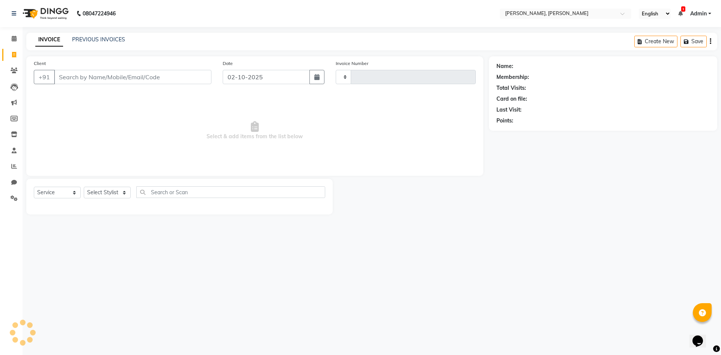
type input "0728"
select select "5264"
click at [74, 195] on select "Select Service Product Membership Package Voucher Prepaid Gift Card" at bounding box center [57, 193] width 47 height 12
click at [34, 187] on select "Select Service Product Membership Package Voucher Prepaid Gift Card" at bounding box center [57, 193] width 47 height 12
click at [120, 193] on select "Select Stylist Alam NAil Along anju [PERSON_NAME] [PERSON_NAME] Lolita luni" at bounding box center [107, 193] width 47 height 12
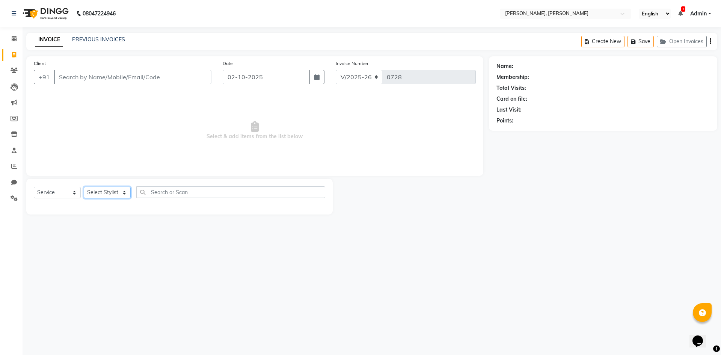
select select "66502"
click at [84, 187] on select "Select Stylist Alam NAil Along anju [PERSON_NAME] [PERSON_NAME] Lolita luni" at bounding box center [107, 193] width 47 height 12
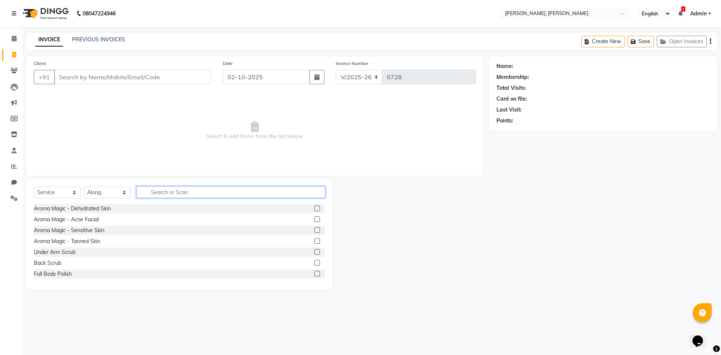
click at [169, 191] on input "text" at bounding box center [230, 192] width 189 height 12
type input "hair"
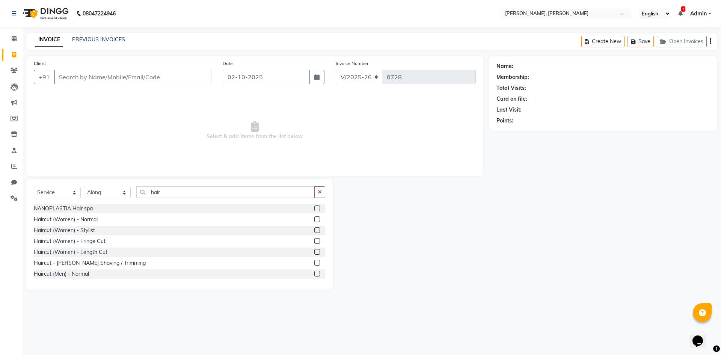
click at [314, 274] on label at bounding box center [317, 274] width 6 height 6
click at [314, 274] on input "checkbox" at bounding box center [316, 274] width 5 height 5
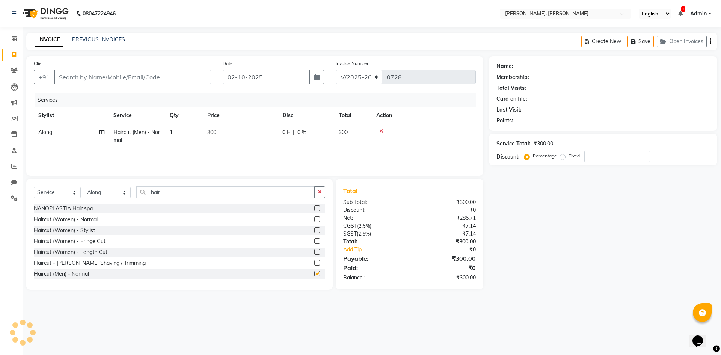
checkbox input "false"
click at [124, 70] on input "Client" at bounding box center [132, 77] width 157 height 14
click at [128, 74] on input "Client" at bounding box center [132, 77] width 157 height 14
type input "a"
type input "0"
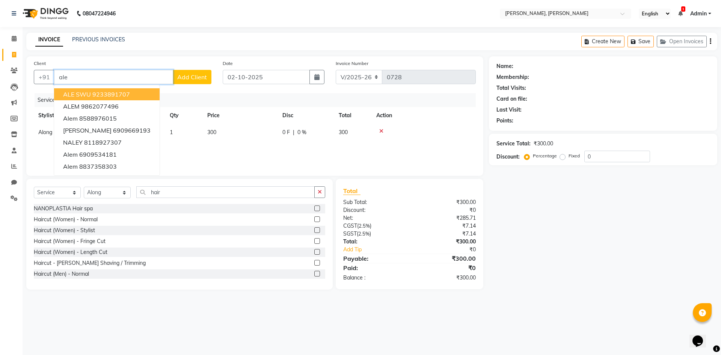
click at [123, 95] on ngb-highlight "9233891707" at bounding box center [111, 95] width 38 height 8
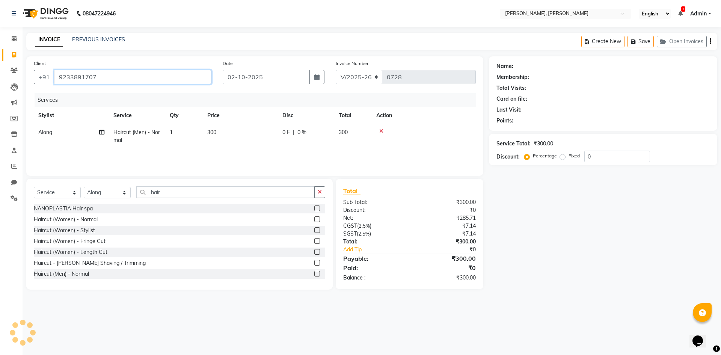
type input "9233891707"
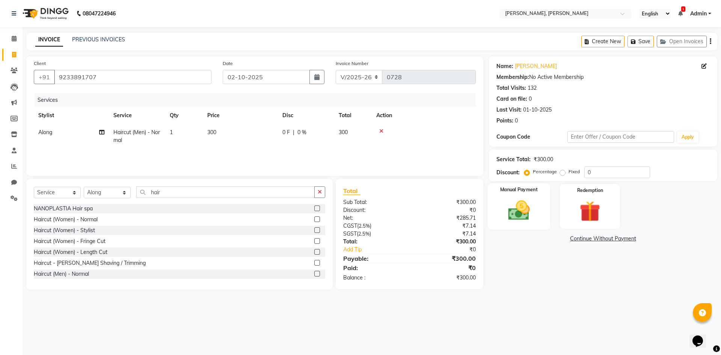
click at [527, 211] on img at bounding box center [518, 210] width 35 height 25
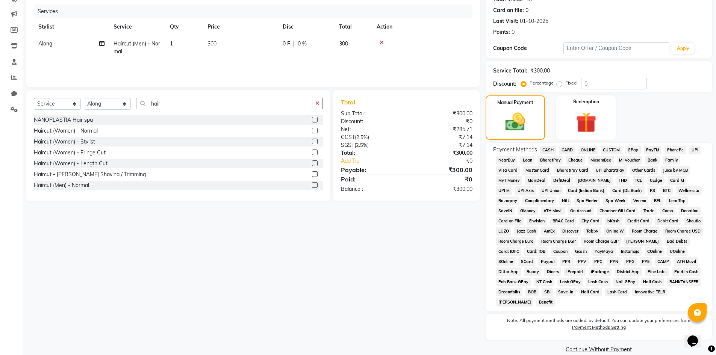
scroll to position [100, 0]
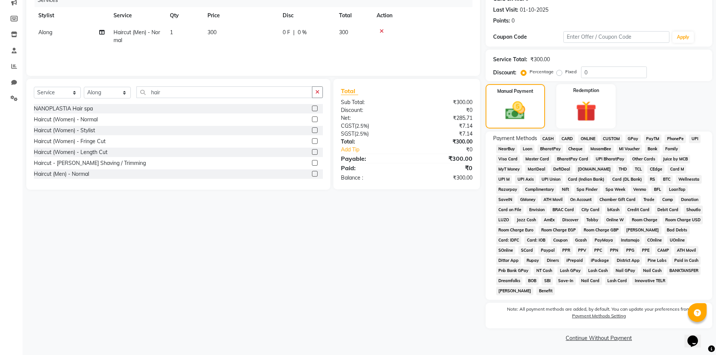
click at [589, 138] on span "ONLINE" at bounding box center [588, 138] width 20 height 9
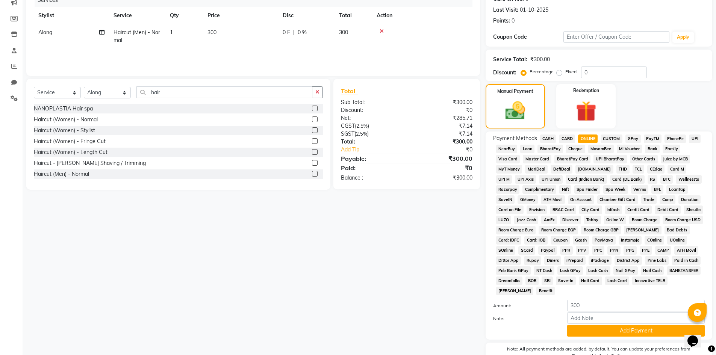
click at [545, 139] on span "CASH" at bounding box center [548, 138] width 16 height 9
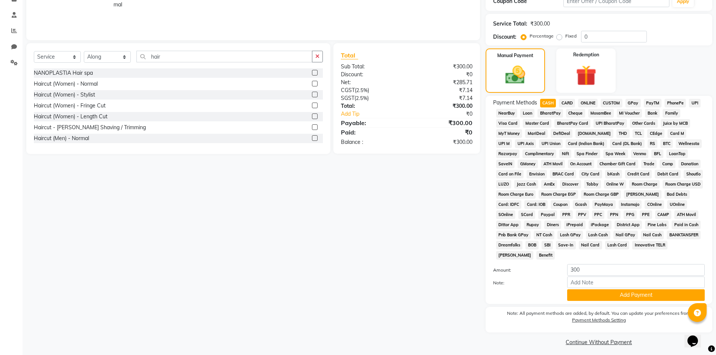
scroll to position [140, 0]
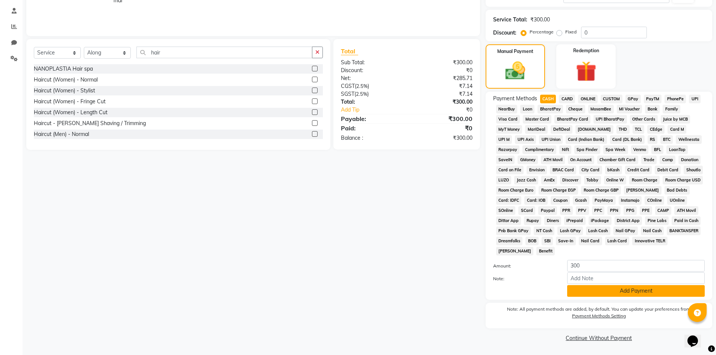
click at [674, 295] on button "Add Payment" at bounding box center [635, 291] width 137 height 12
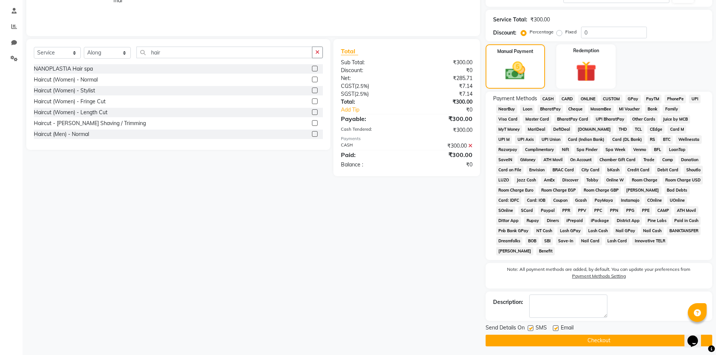
click at [646, 344] on button "Checkout" at bounding box center [598, 341] width 226 height 12
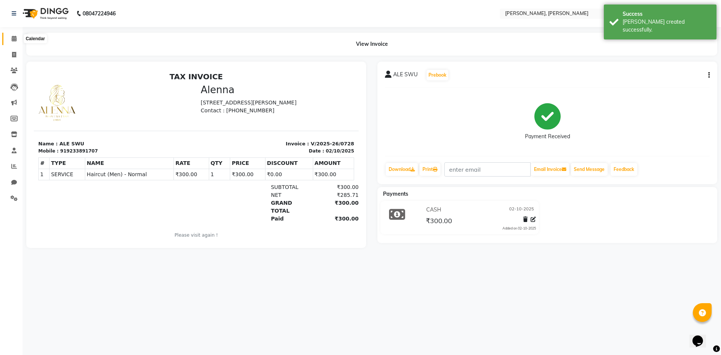
click at [11, 35] on span at bounding box center [14, 39] width 13 height 9
